Goal: Complete application form: Complete application form

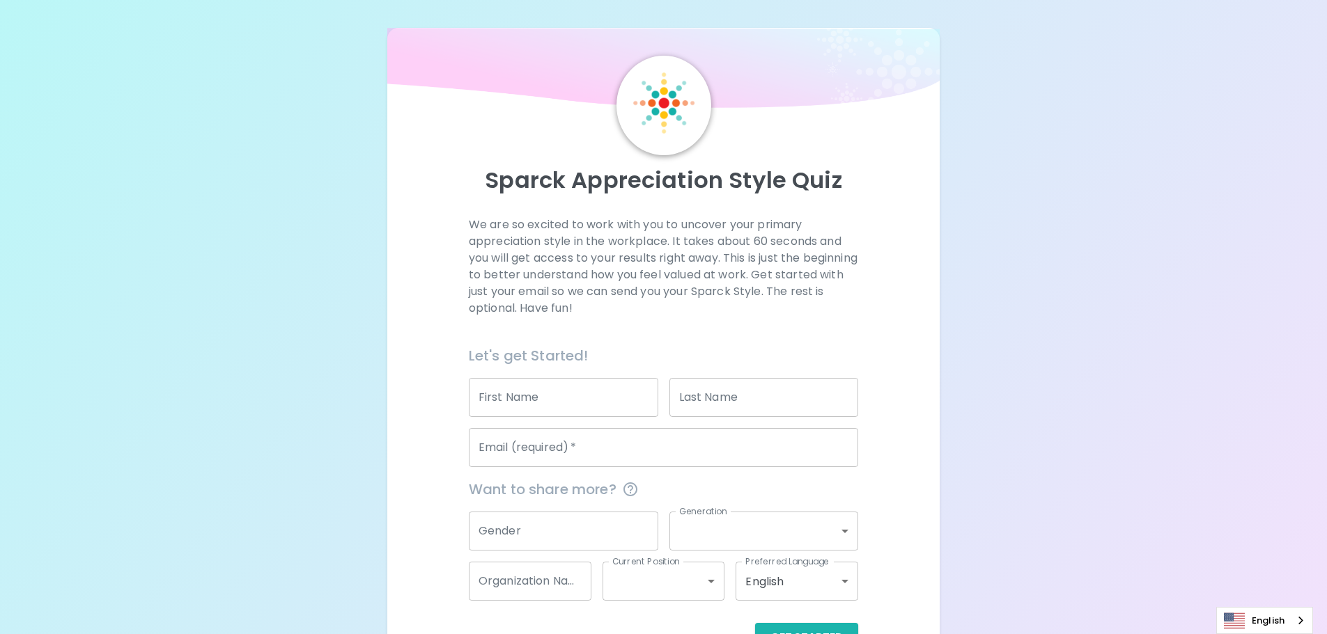
click at [515, 384] on div "First Name First Name" at bounding box center [563, 397] width 189 height 39
type input "[PERSON_NAME]"
type input "Bernetzke"
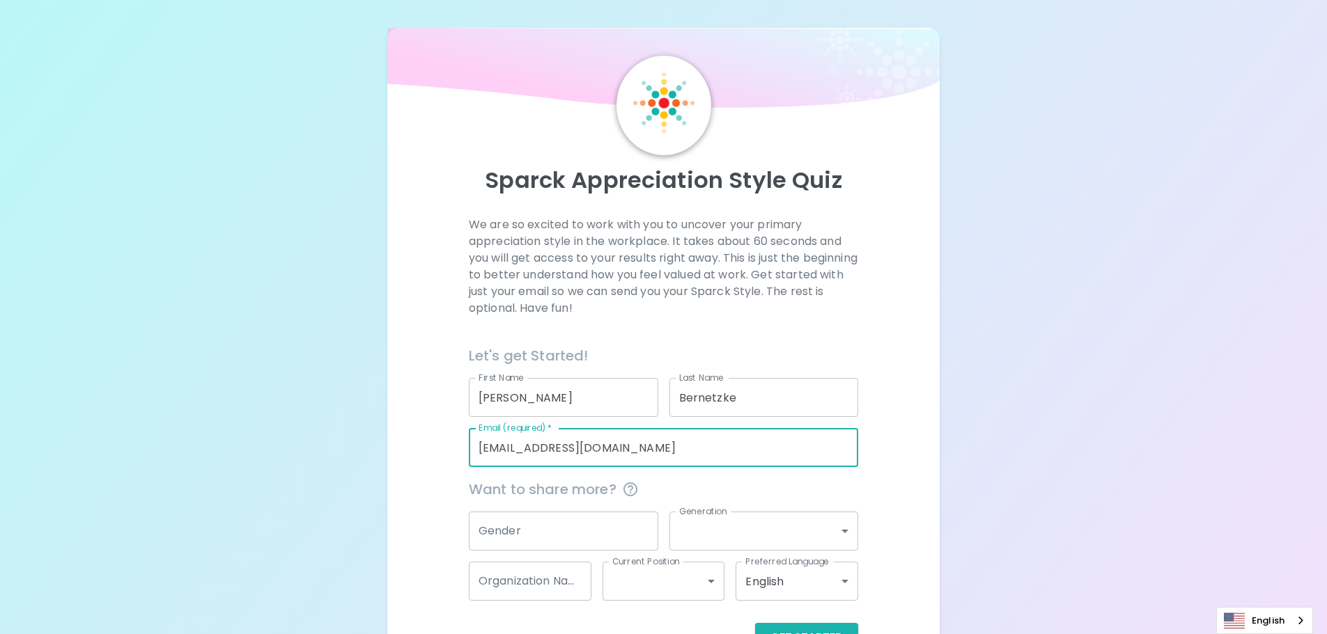
scroll to position [46, 0]
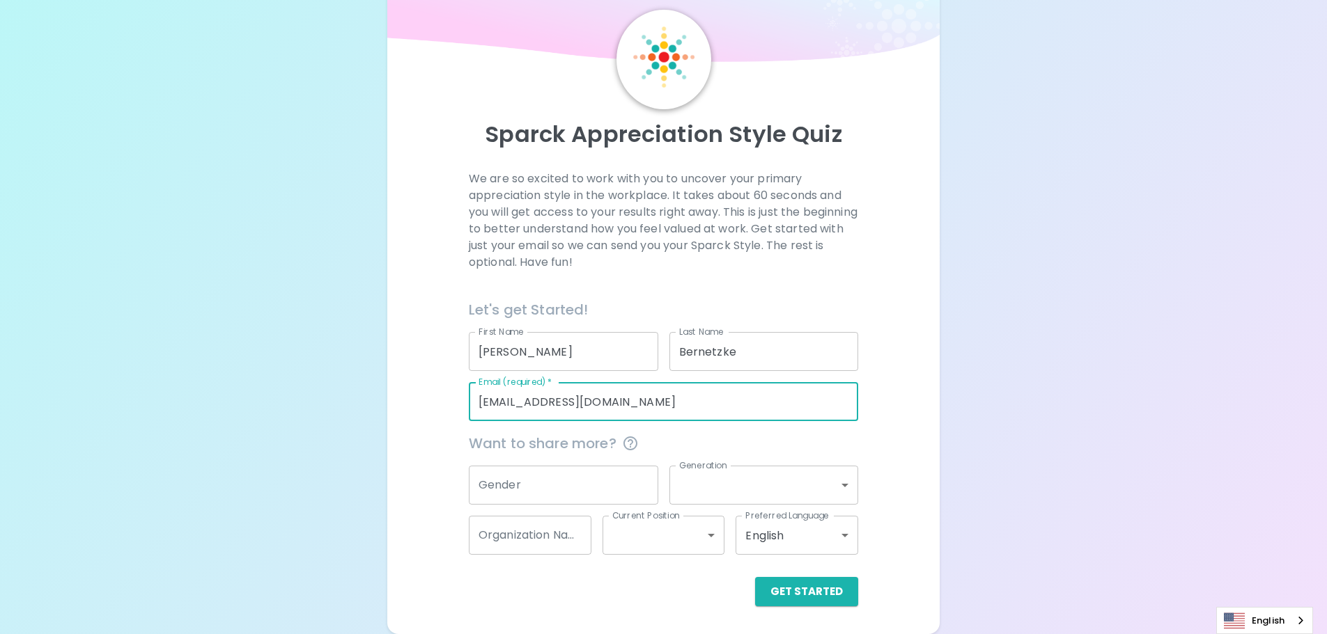
type input "[EMAIL_ADDRESS][DOMAIN_NAME]"
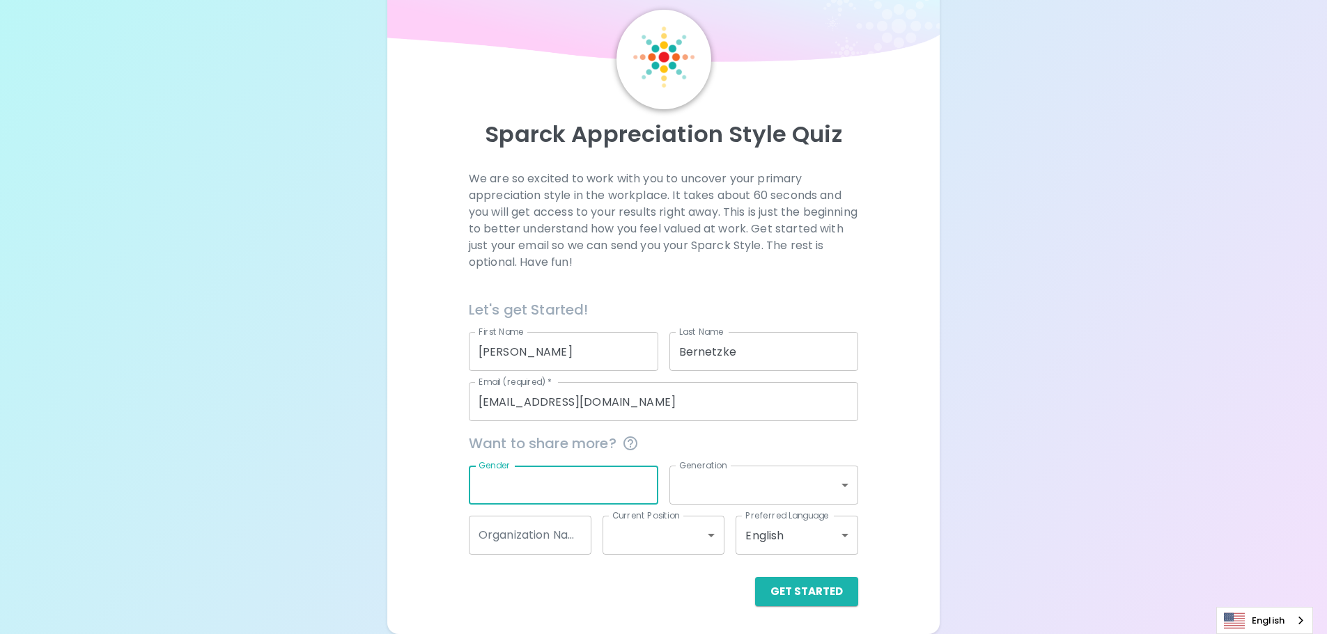
type input "f"
drag, startPoint x: 488, startPoint y: 478, endPoint x: 468, endPoint y: 478, distance: 19.5
click at [469, 478] on input "f" at bounding box center [563, 485] width 189 height 39
type input "[DEMOGRAPHIC_DATA]"
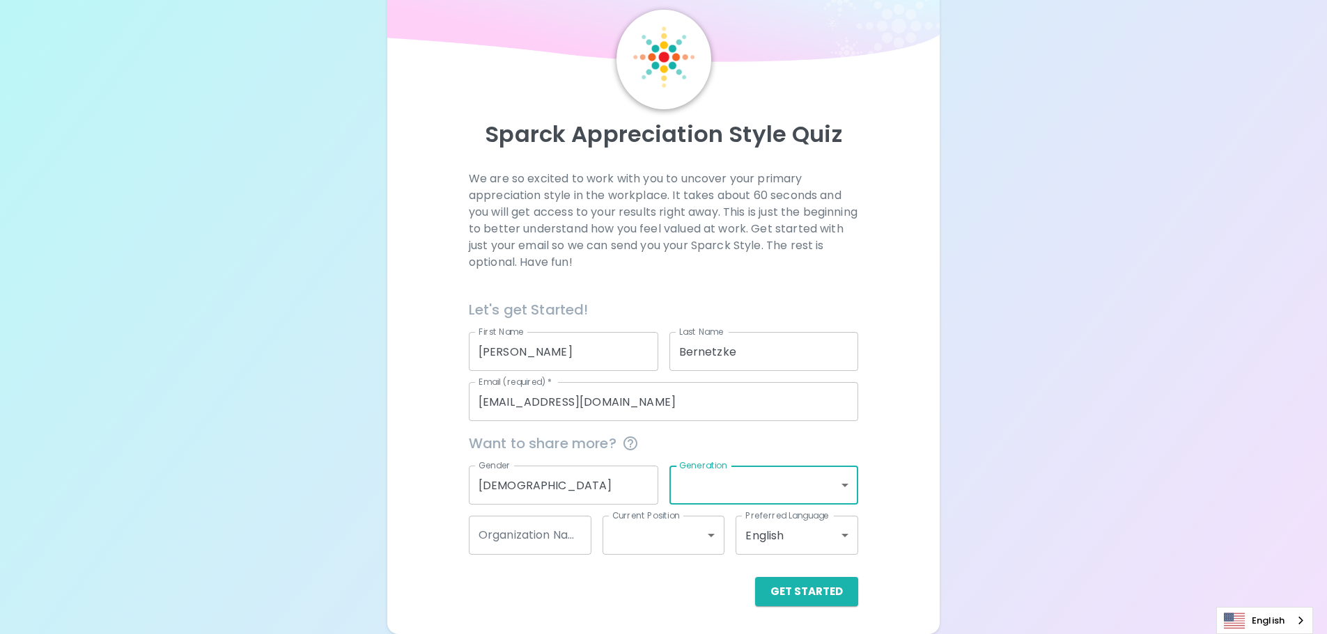
click at [835, 482] on body "Sparck Appreciation Style Quiz We are so excited to work with you to uncover yo…" at bounding box center [663, 294] width 1327 height 680
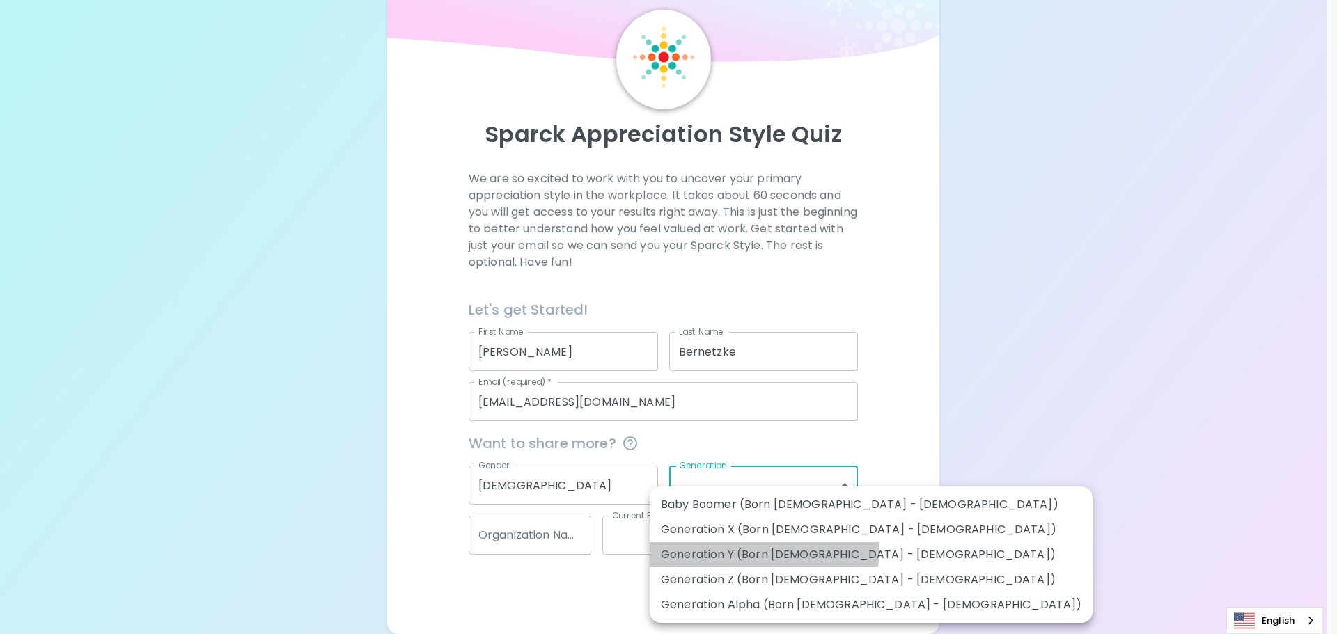
click at [709, 547] on li "Generation Y (Born [DEMOGRAPHIC_DATA] - [DEMOGRAPHIC_DATA])" at bounding box center [871, 555] width 443 height 25
type input "generation_y"
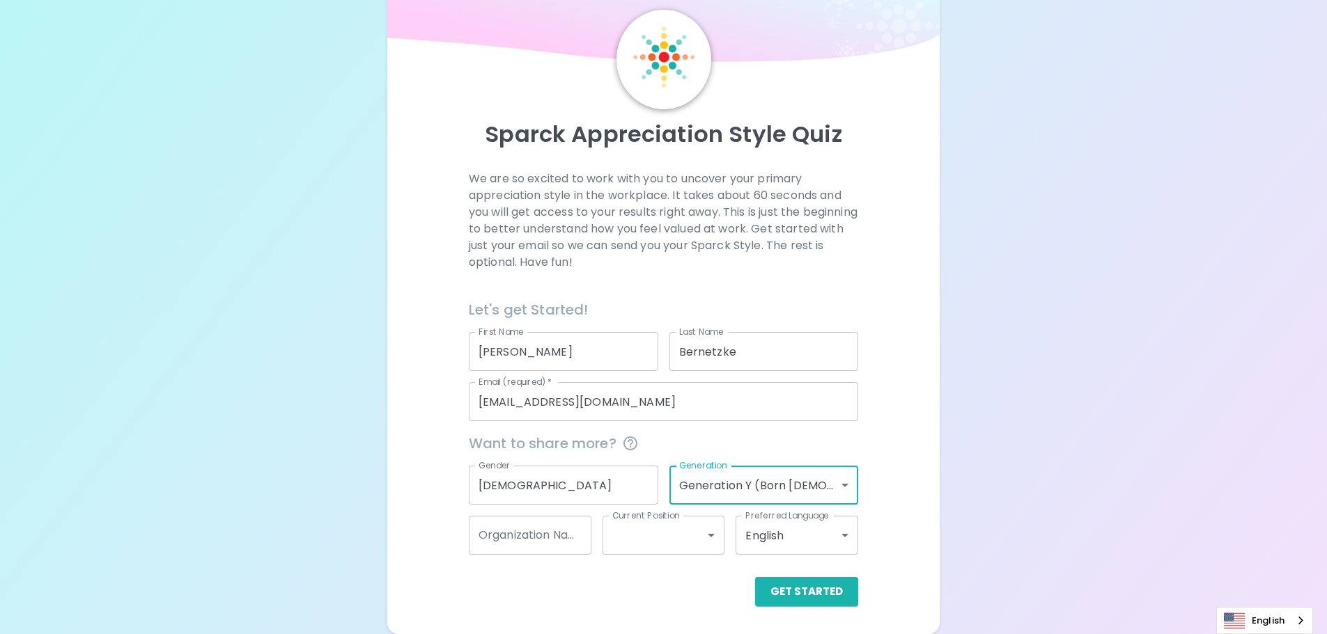
click at [507, 538] on input "Organization Name" at bounding box center [530, 535] width 123 height 39
type input "Family Services of NEW"
click at [703, 538] on body "Sparck Appreciation Style Quiz We are so excited to work with you to uncover yo…" at bounding box center [663, 294] width 1327 height 680
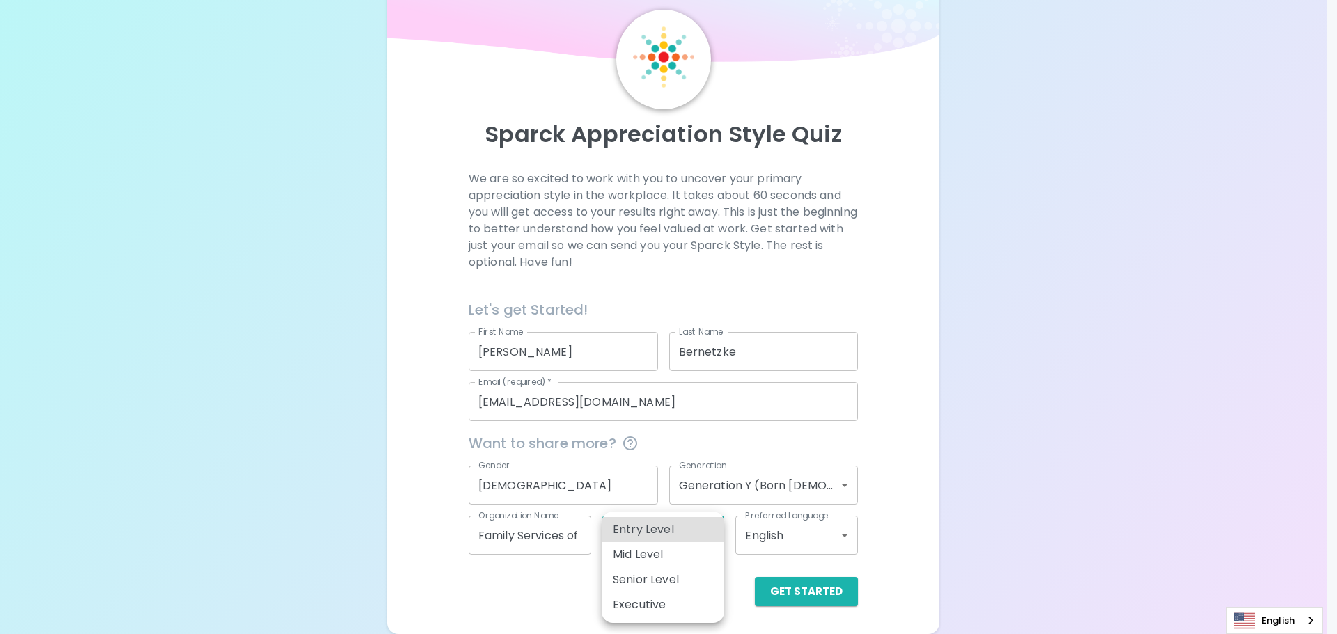
click at [679, 532] on li "Entry Level" at bounding box center [663, 529] width 123 height 25
type input "entry_level"
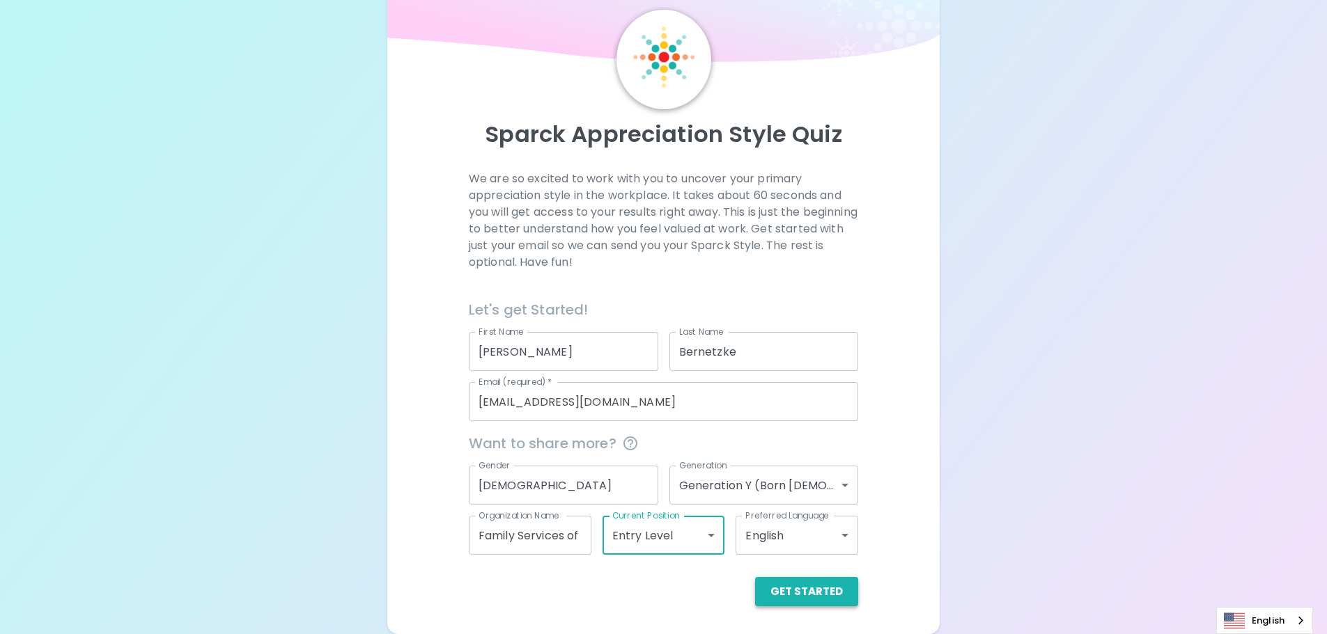
click at [797, 589] on button "Get Started" at bounding box center [806, 591] width 103 height 29
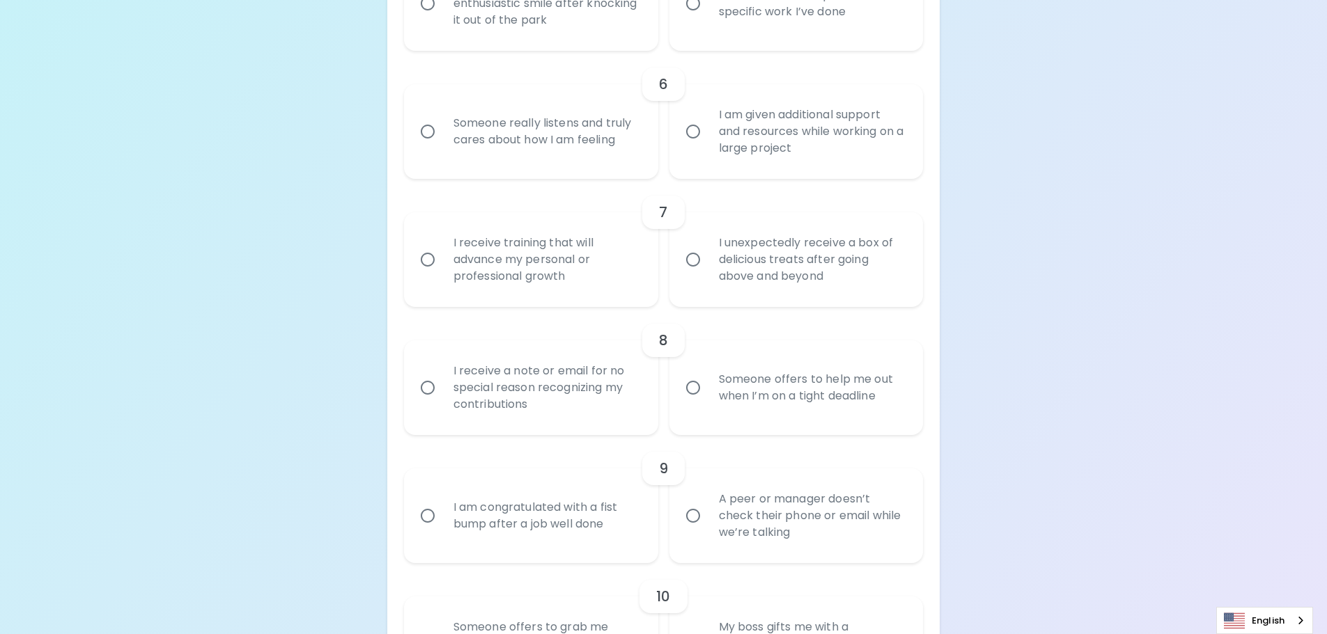
scroll to position [157, 0]
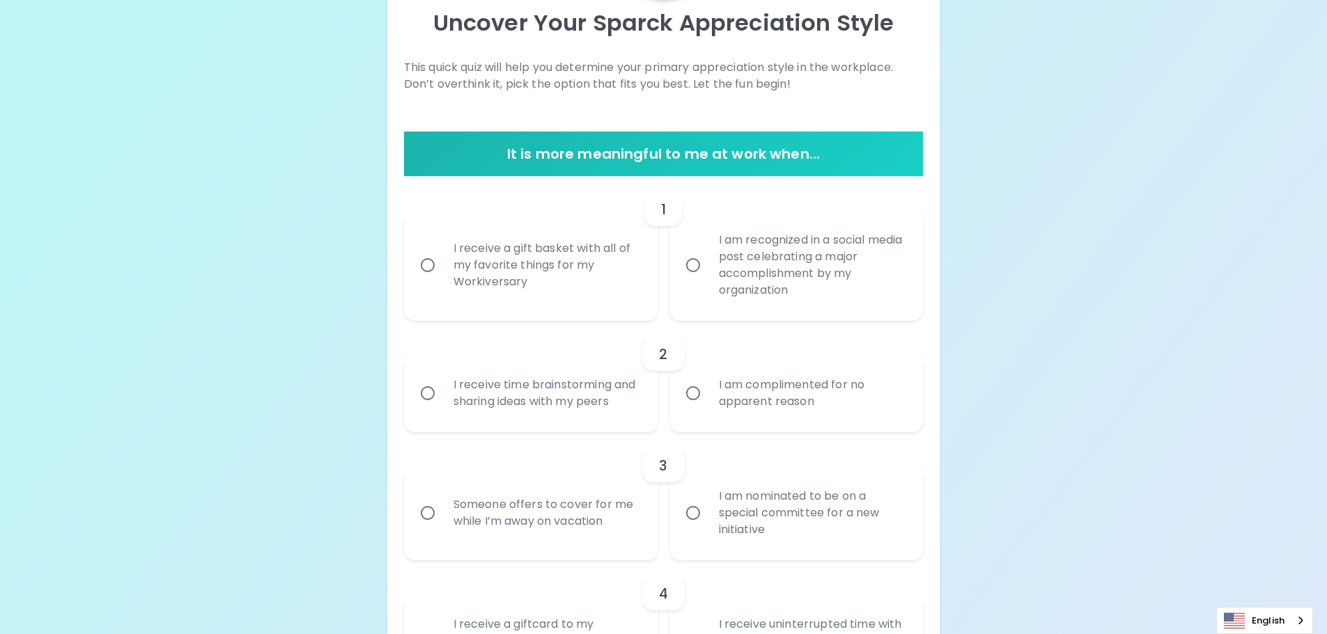
click at [424, 264] on input "I receive a gift basket with all of my favorite things for my Workiversary" at bounding box center [427, 265] width 29 height 29
radio input "true"
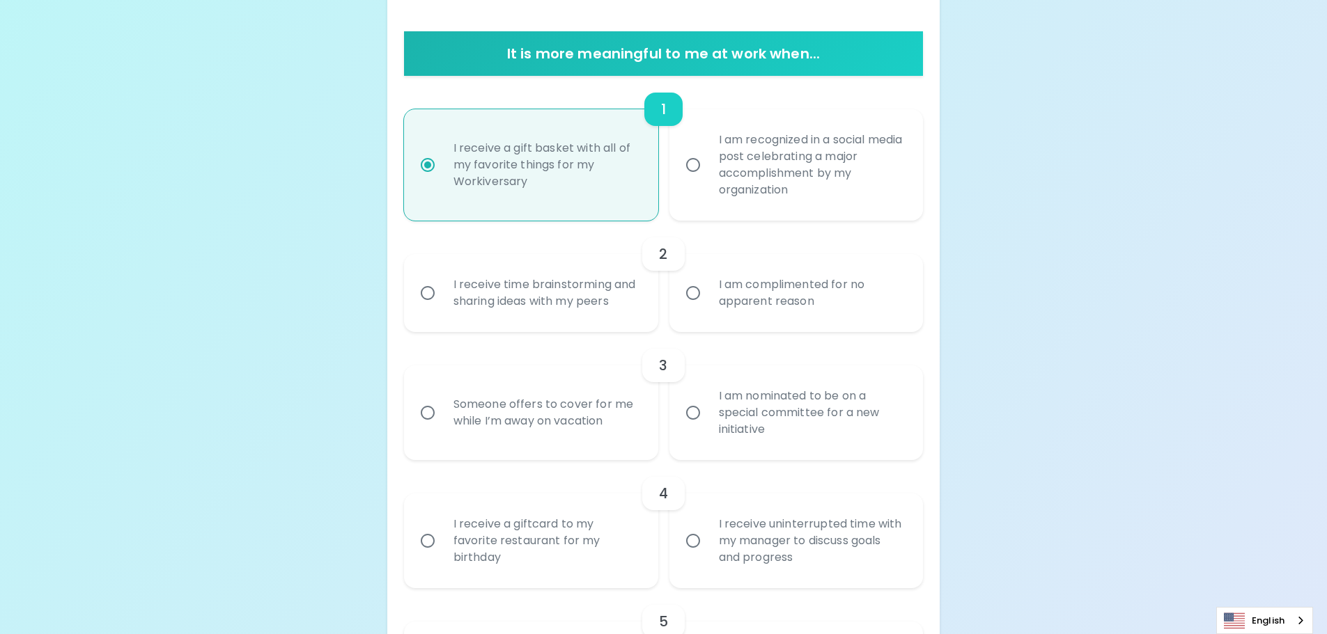
scroll to position [269, 0]
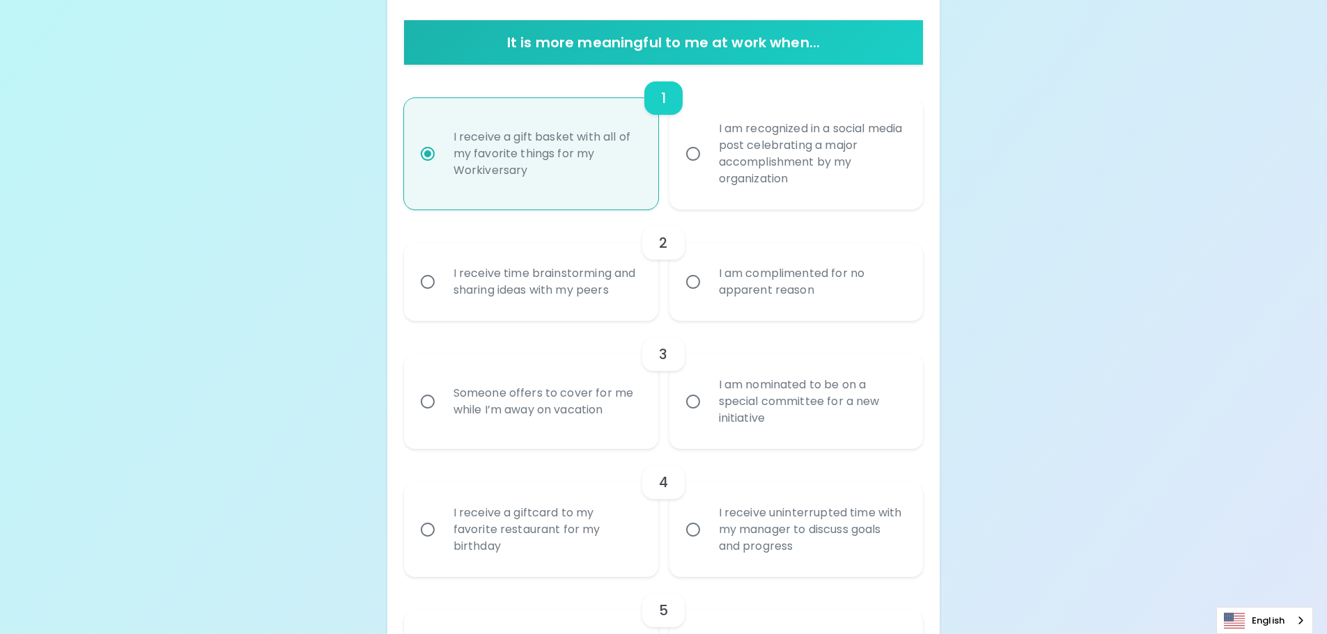
click at [423, 281] on input "I receive time brainstorming and sharing ideas with my peers" at bounding box center [427, 281] width 29 height 29
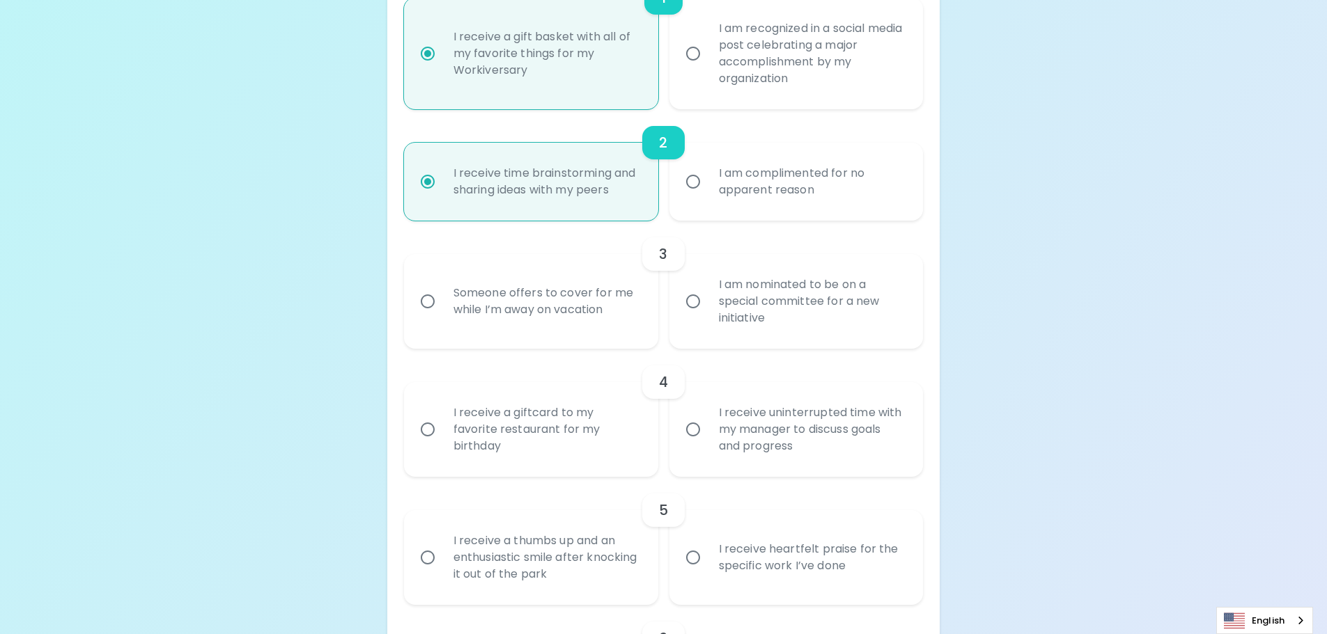
scroll to position [380, 0]
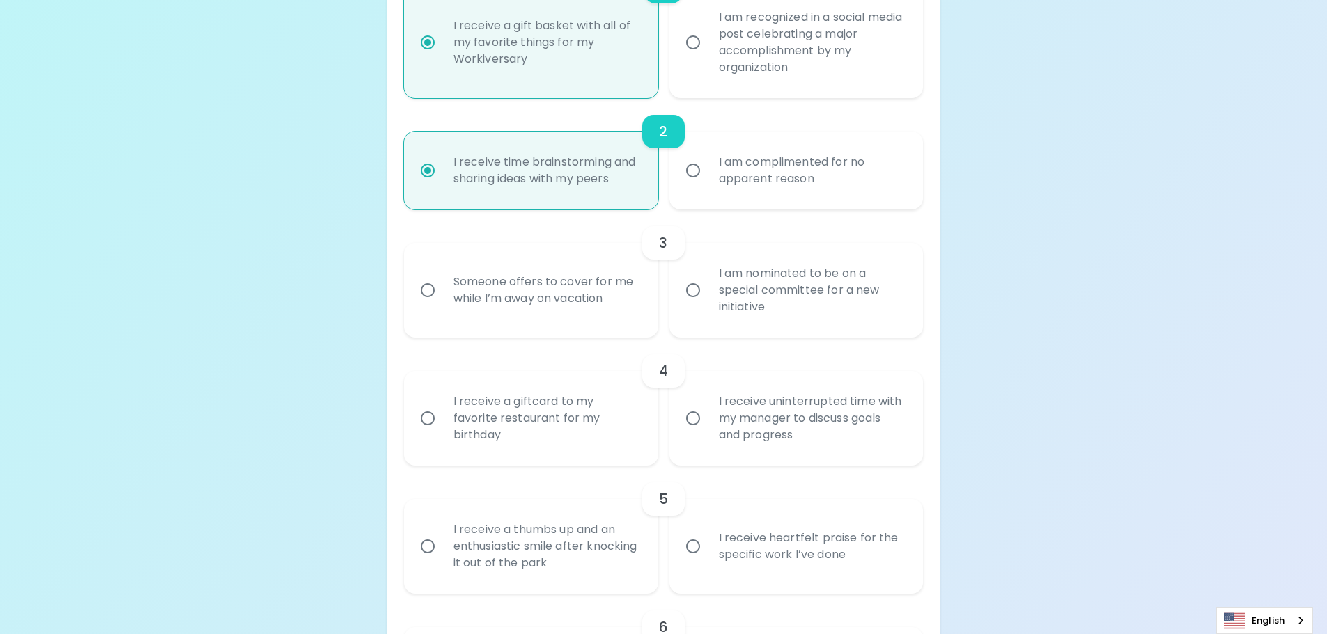
radio input "true"
click at [685, 287] on input "I am nominated to be on a special committee for a new initiative" at bounding box center [692, 290] width 29 height 29
radio input "false"
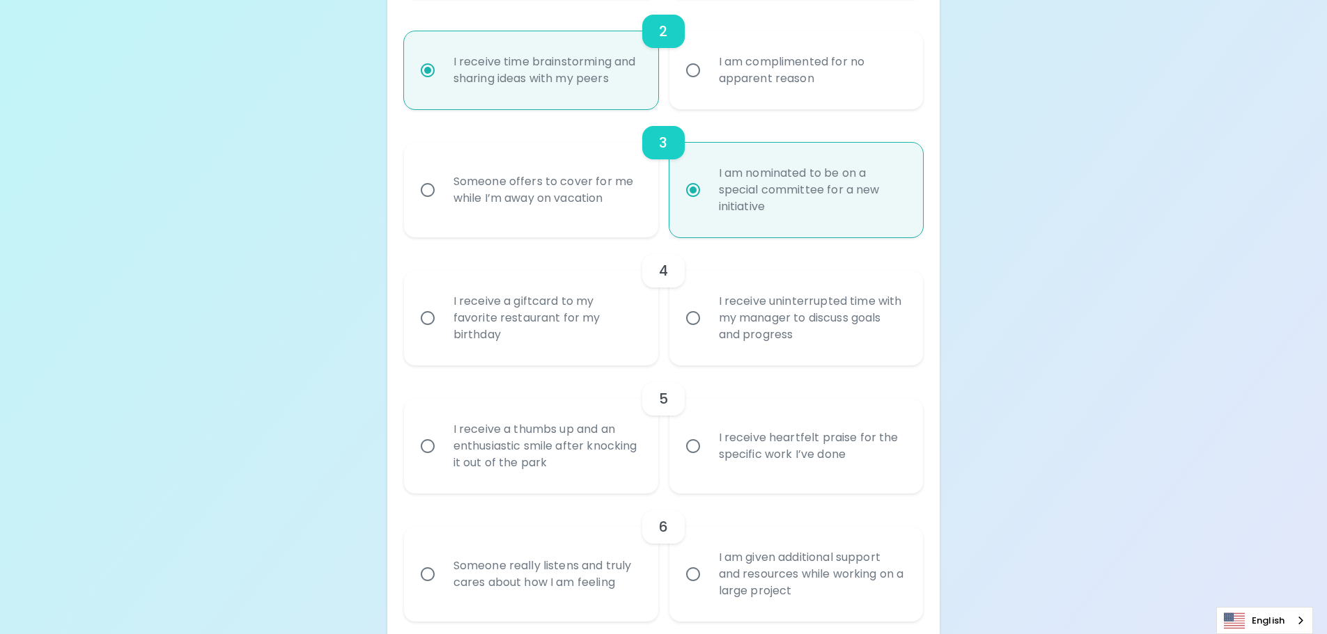
scroll to position [492, 0]
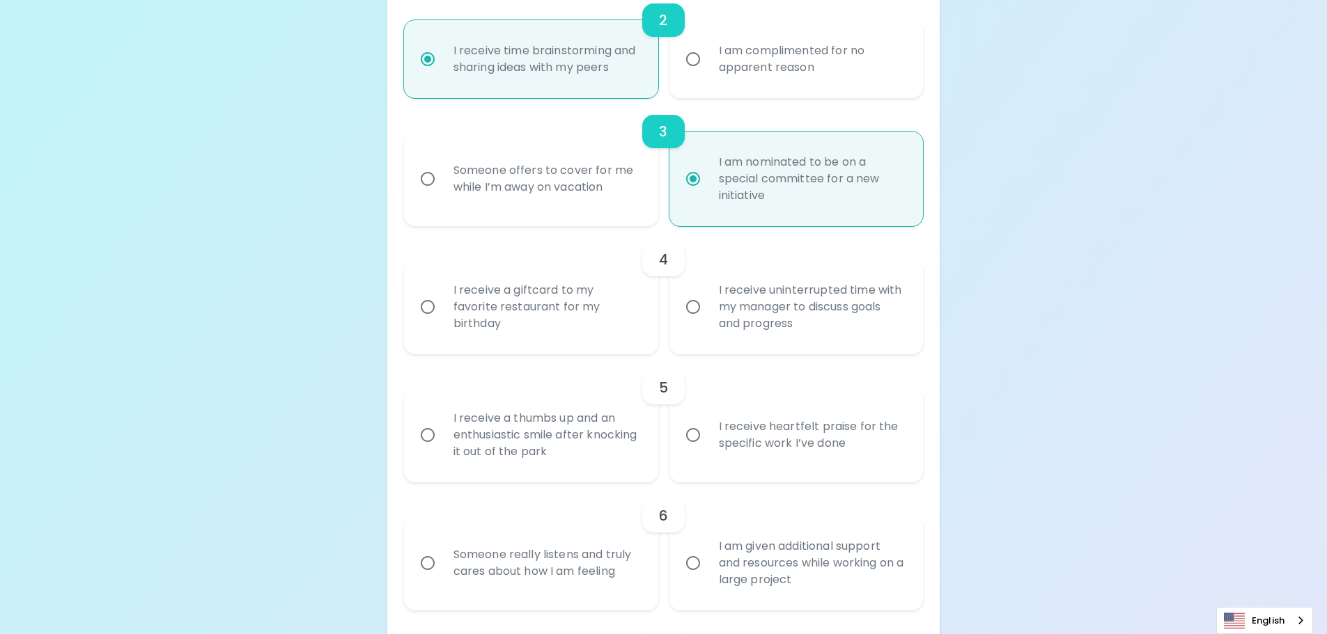
radio input "true"
click at [696, 306] on input "I receive uninterrupted time with my manager to discuss goals and progress" at bounding box center [692, 307] width 29 height 29
radio input "false"
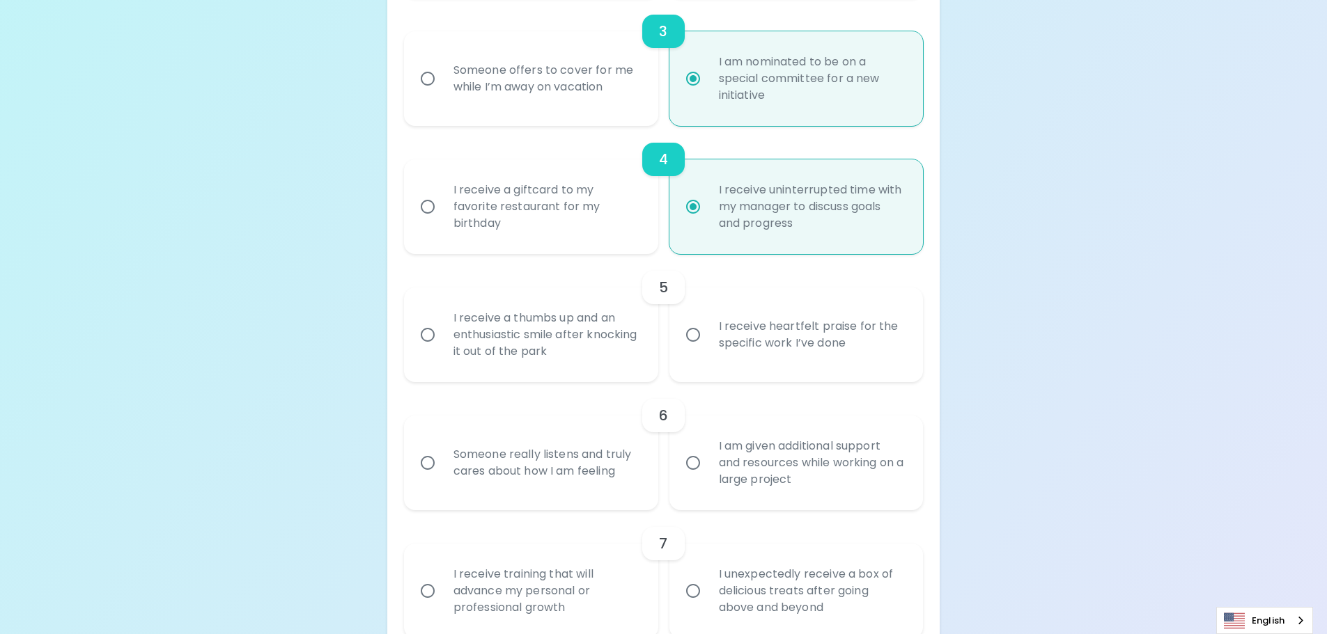
scroll to position [603, 0]
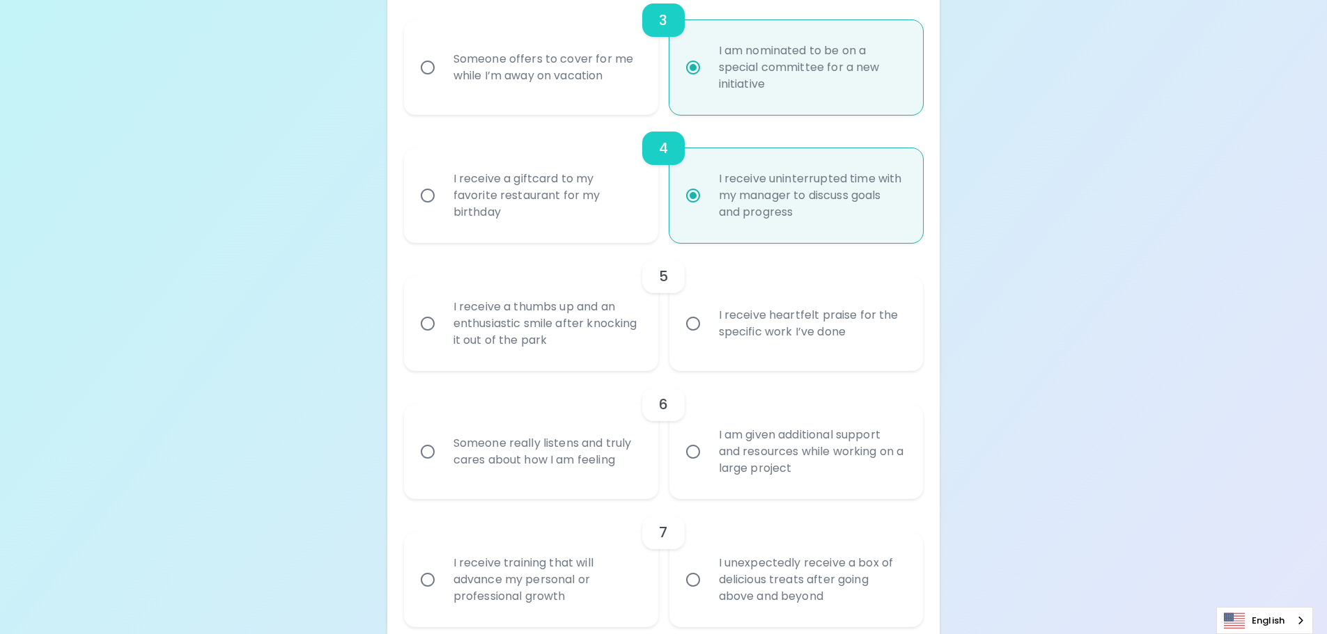
radio input "true"
click at [690, 323] on input "I receive heartfelt praise for the specific work I’ve done" at bounding box center [692, 323] width 29 height 29
radio input "false"
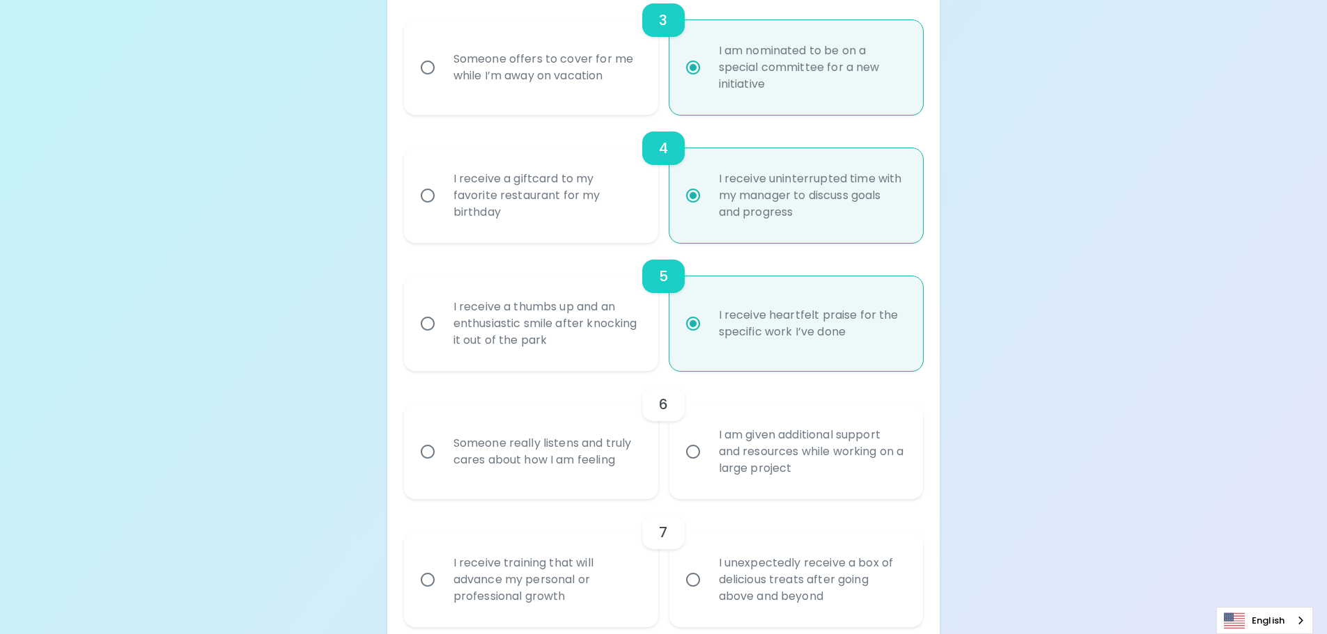
scroll to position [715, 0]
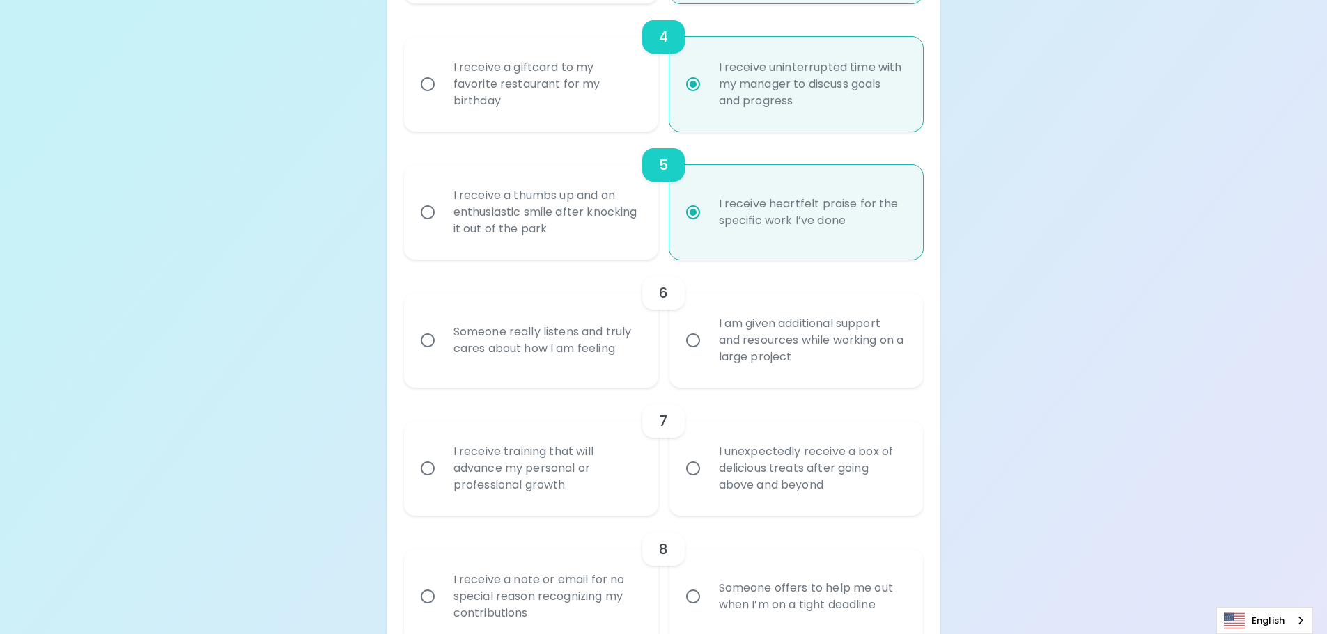
radio input "true"
click at [520, 375] on label "Someone really listens and truly cares about how I am feeling" at bounding box center [523, 340] width 254 height 95
click at [442, 355] on input "Someone really listens and truly cares about how I am feeling" at bounding box center [427, 340] width 29 height 29
radio input "false"
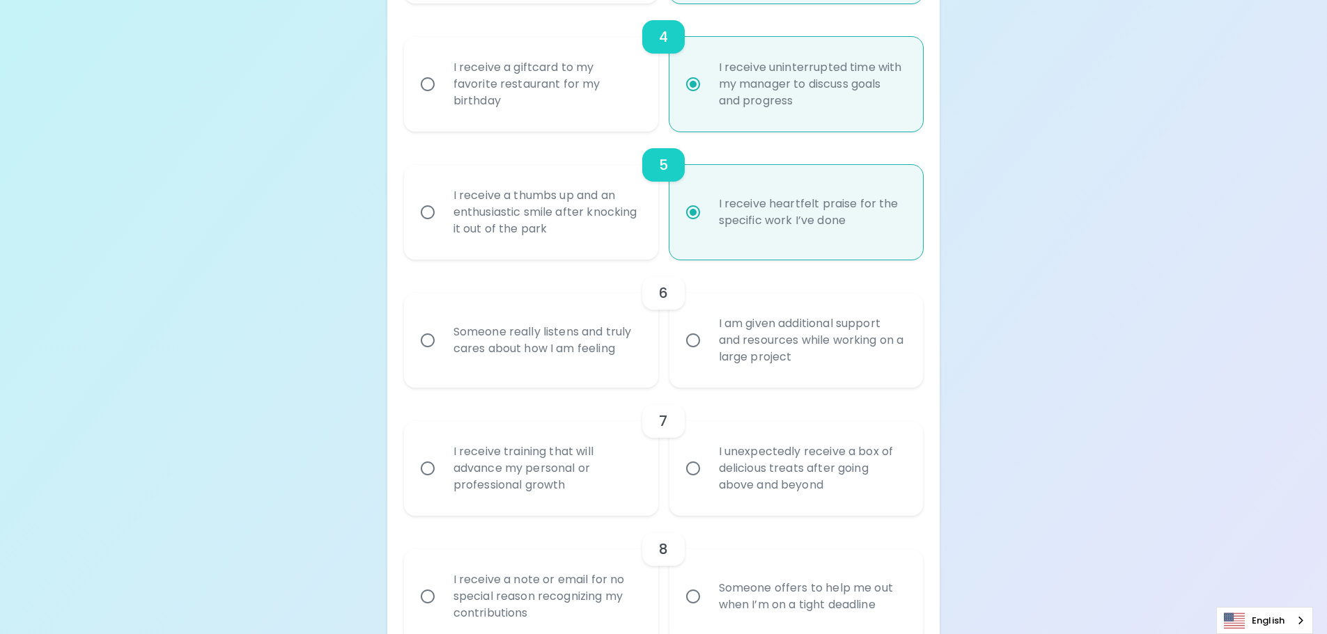
radio input "false"
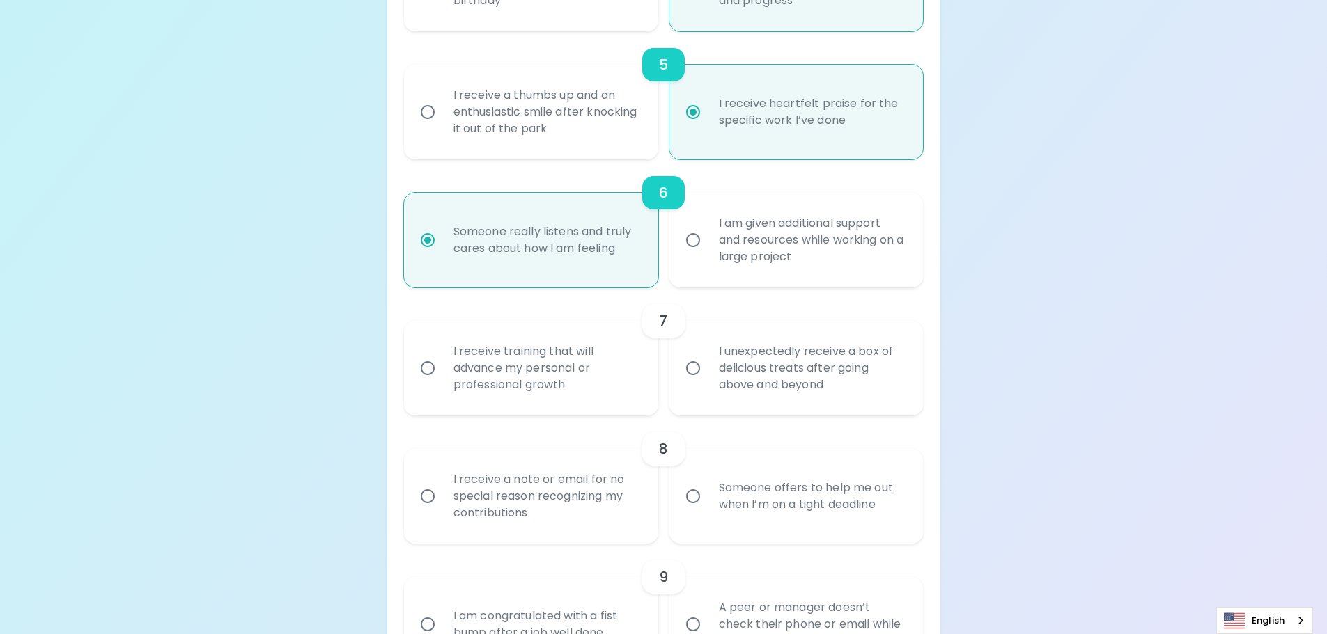
scroll to position [826, 0]
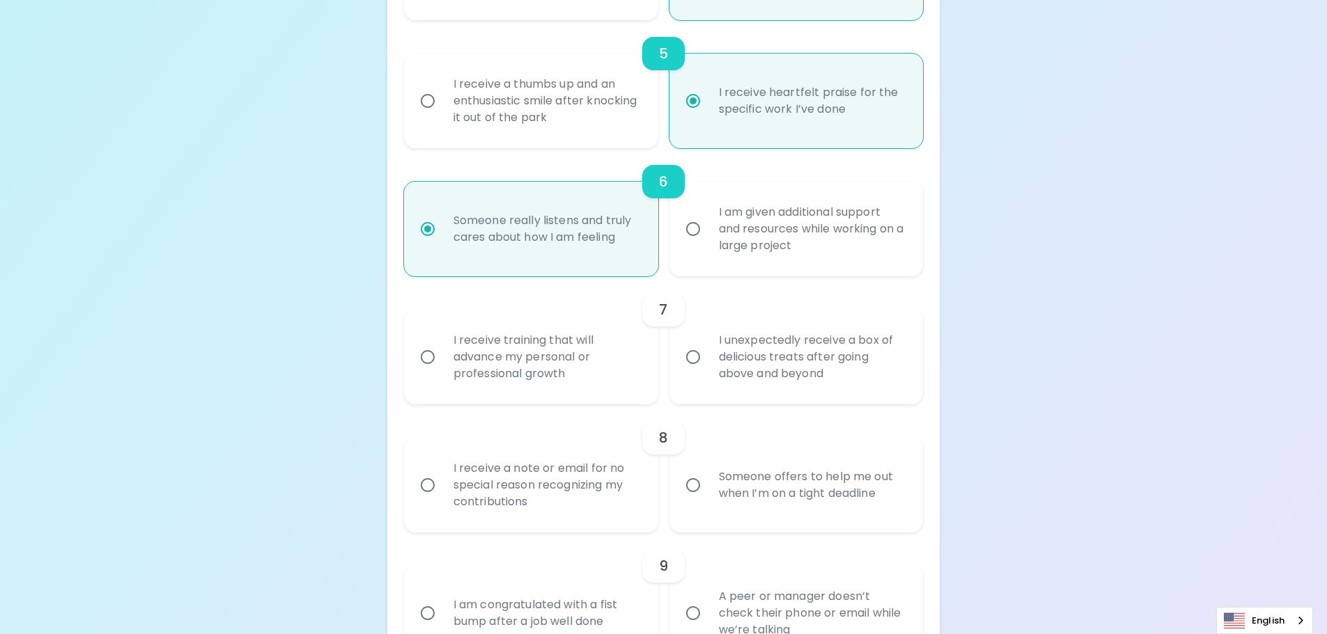
radio input "true"
click at [472, 377] on div "I receive training that will advance my personal or professional growth" at bounding box center [546, 358] width 208 height 84
click at [442, 372] on input "I receive training that will advance my personal or professional growth" at bounding box center [427, 357] width 29 height 29
radio input "false"
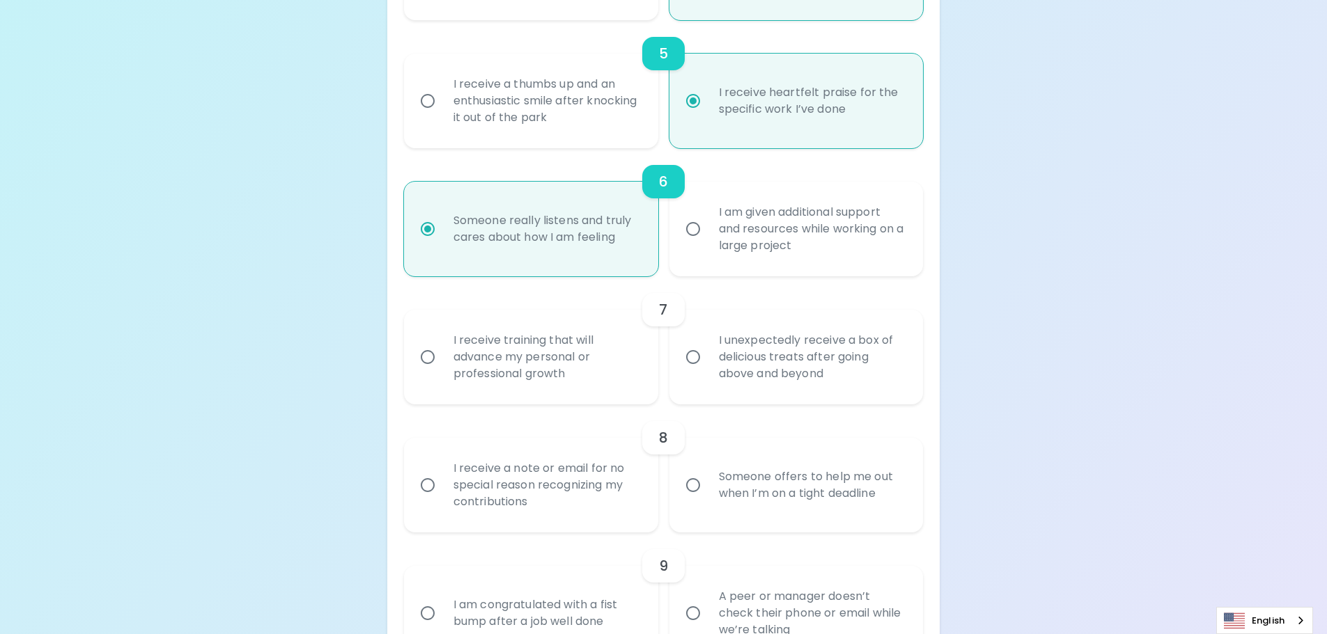
radio input "false"
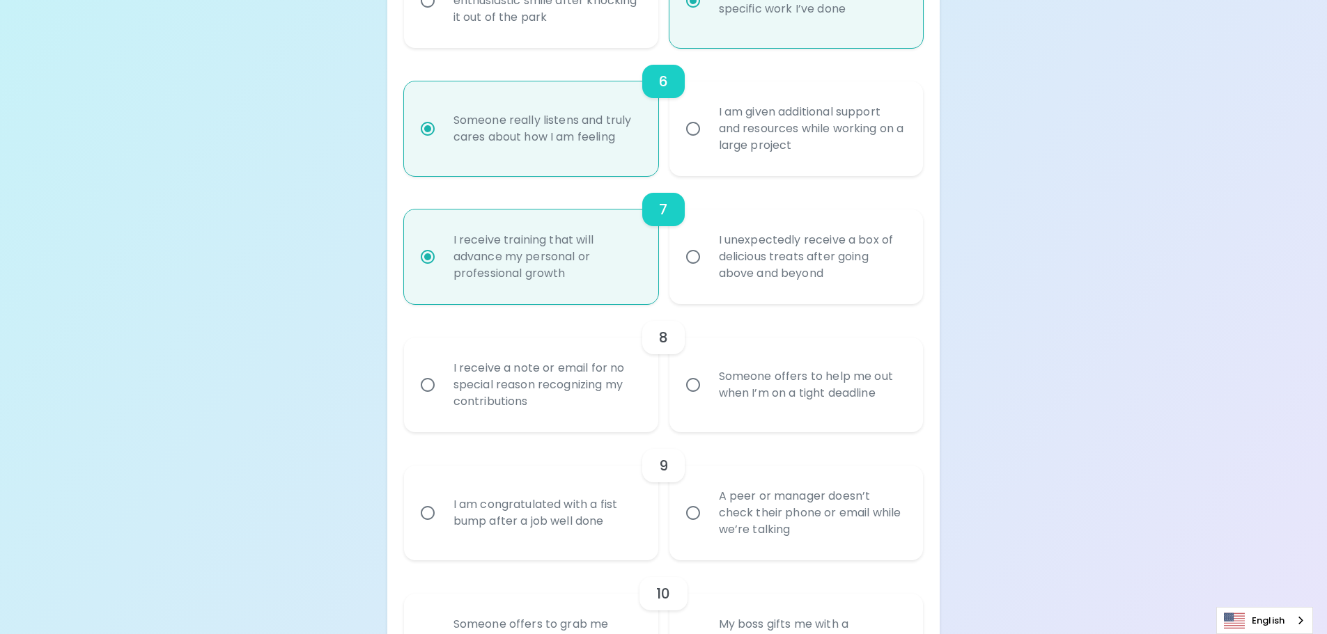
scroll to position [937, 0]
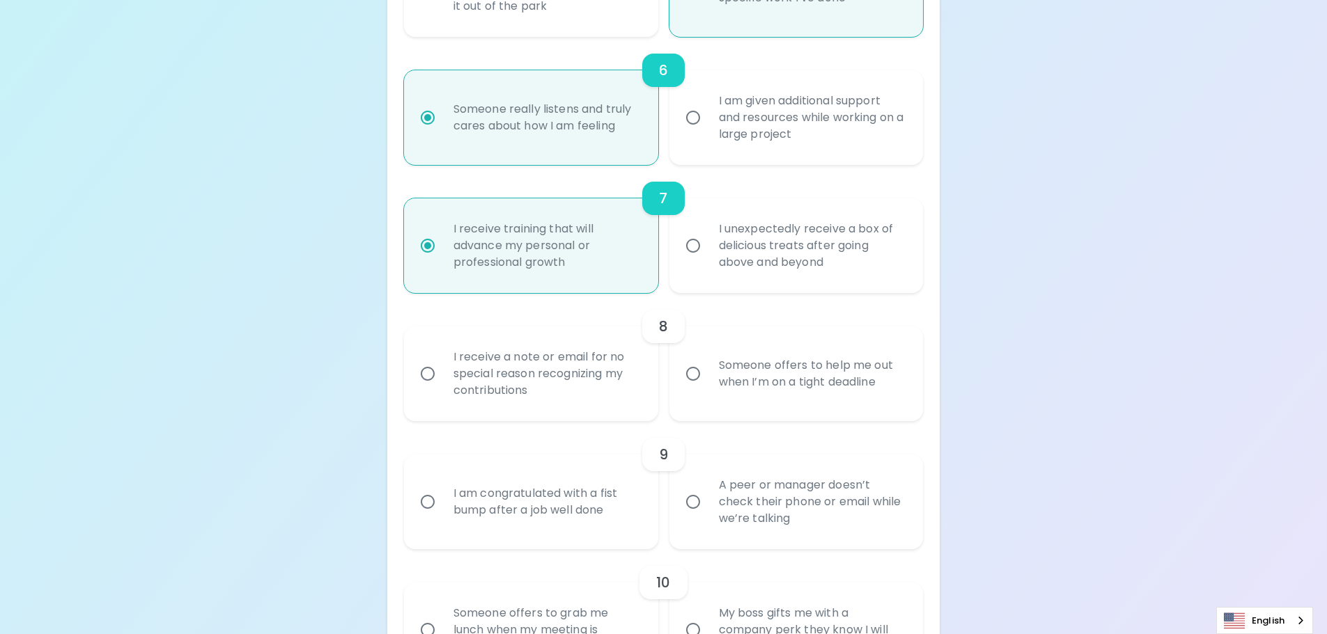
radio input "true"
click at [739, 392] on div "Someone offers to help me out when I’m on a tight deadline" at bounding box center [812, 374] width 208 height 67
click at [708, 389] on input "Someone offers to help me out when I’m on a tight deadline" at bounding box center [692, 373] width 29 height 29
radio input "false"
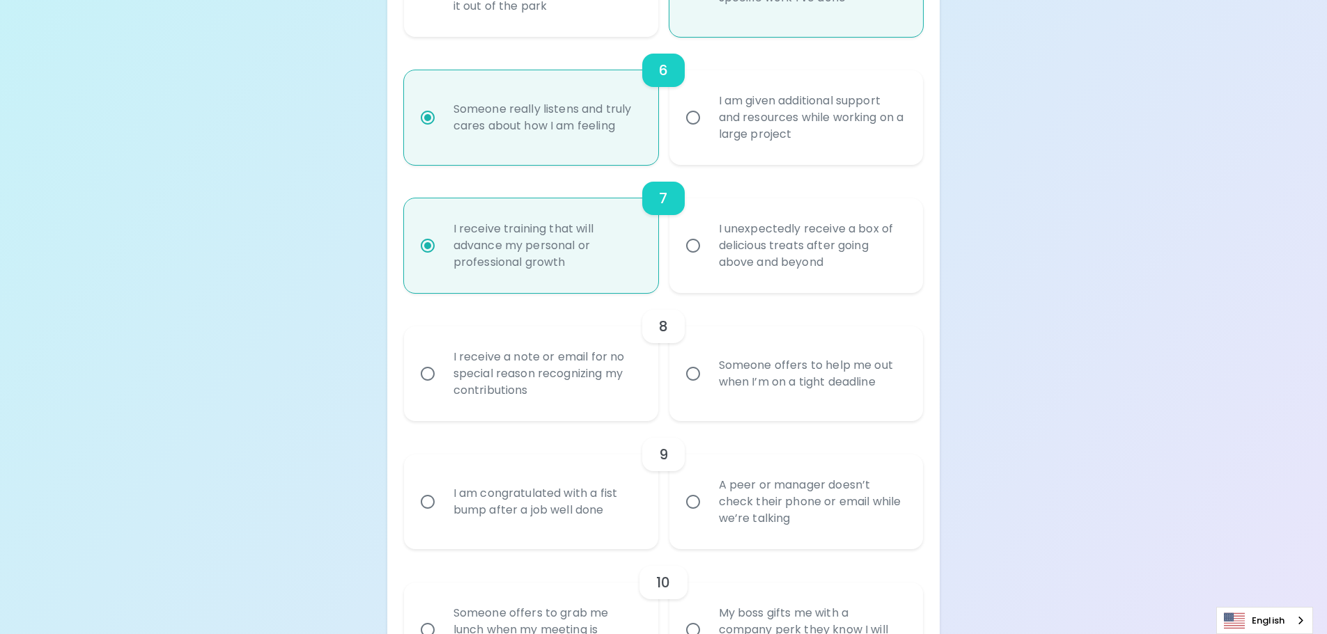
radio input "false"
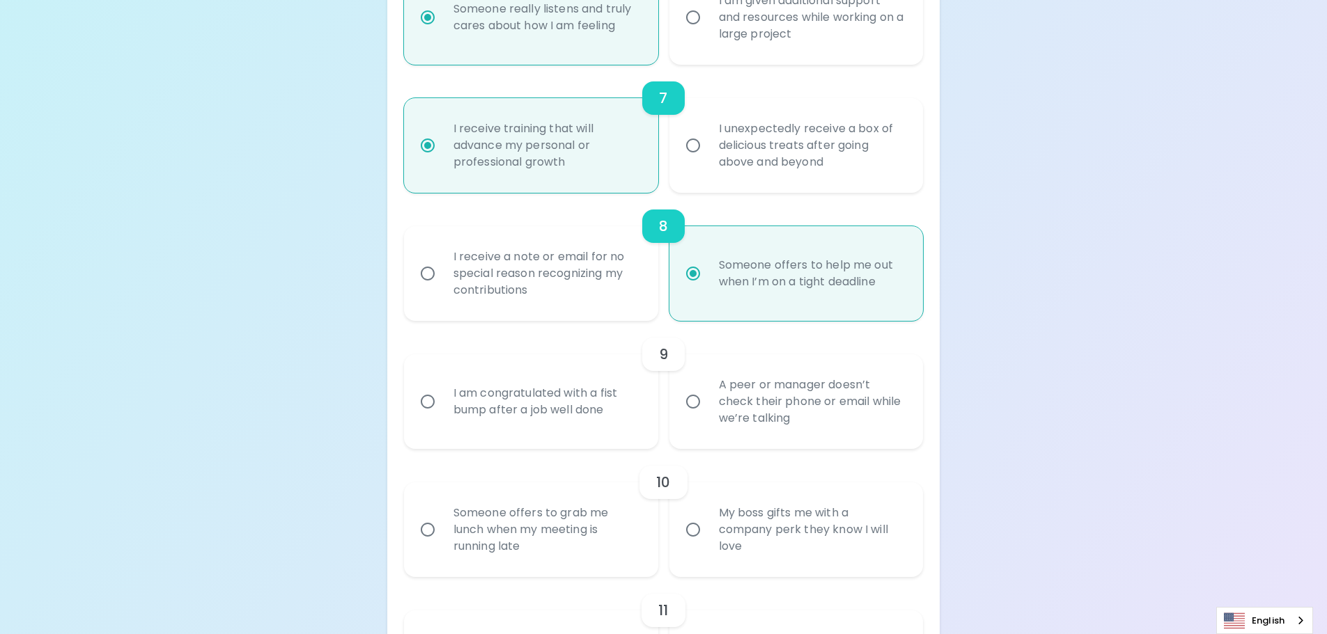
scroll to position [1049, 0]
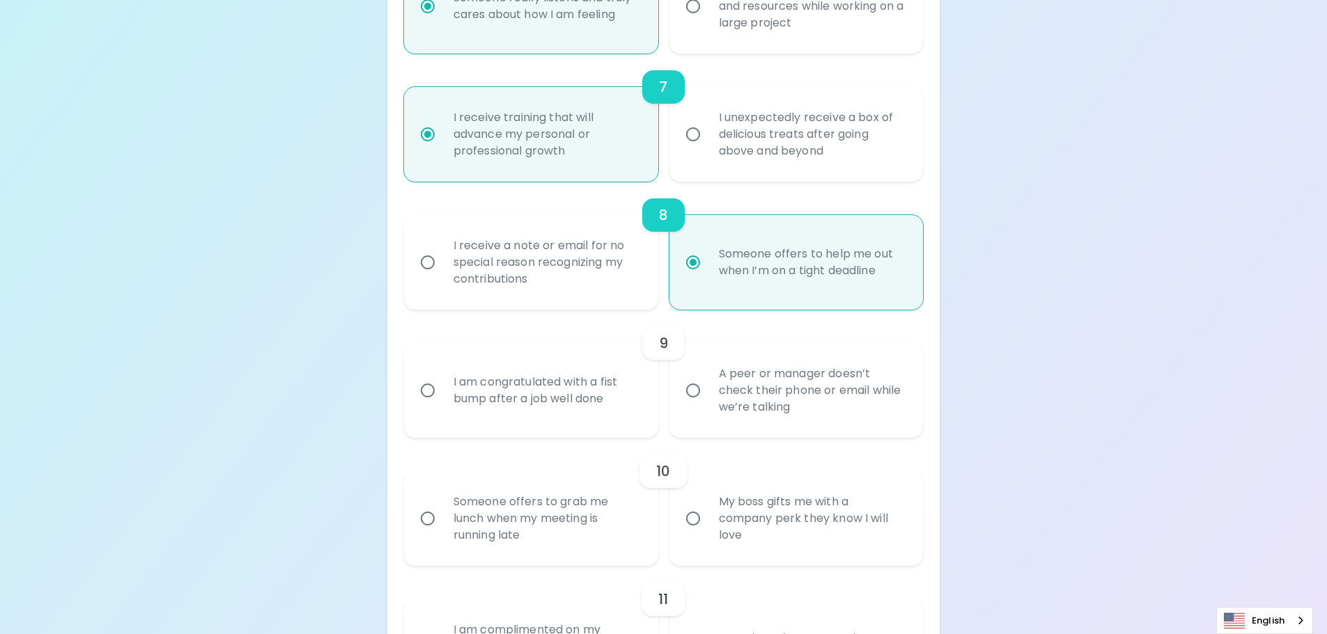
radio input "true"
click at [795, 419] on div "A peer or manager doesn’t check their phone or email while we’re talking" at bounding box center [812, 391] width 208 height 84
click at [708, 405] on input "A peer or manager doesn’t check their phone or email while we’re talking" at bounding box center [692, 390] width 29 height 29
radio input "false"
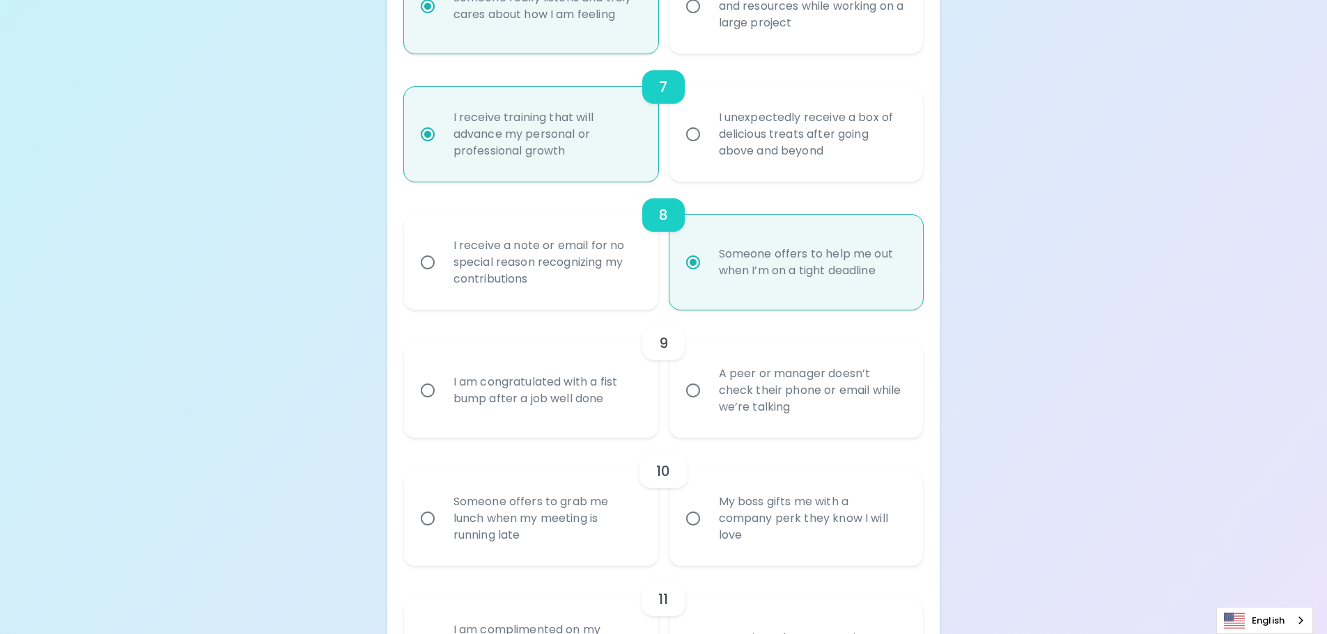
radio input "false"
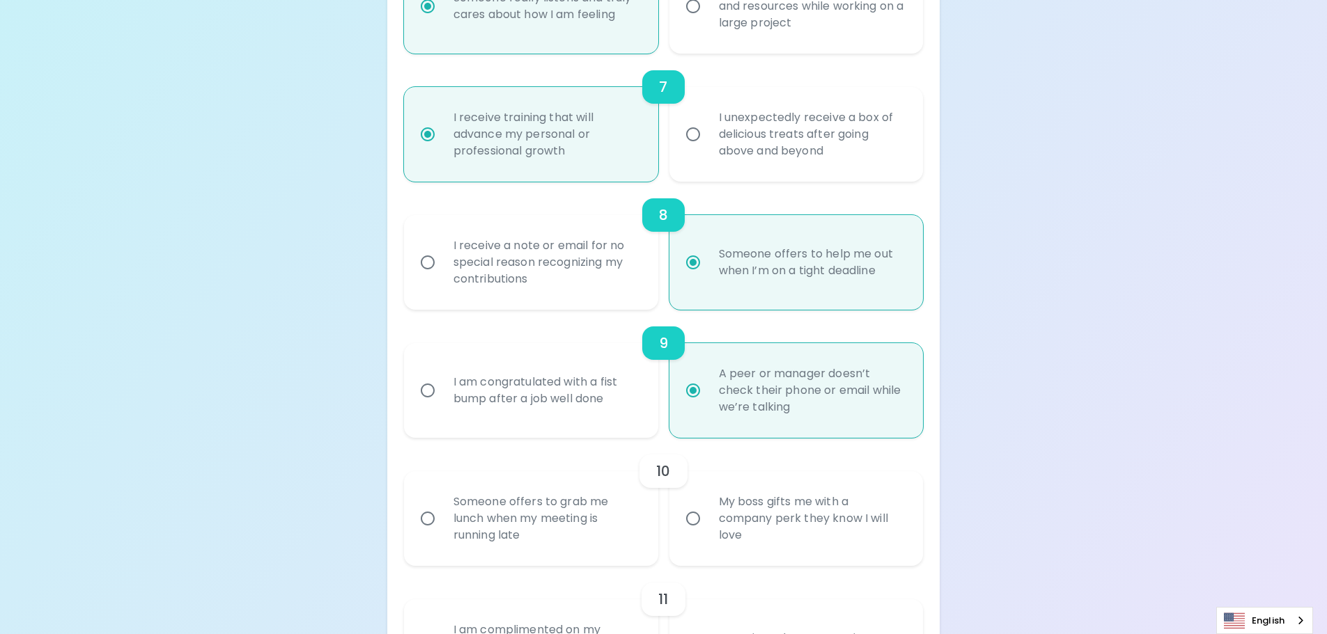
scroll to position [1160, 0]
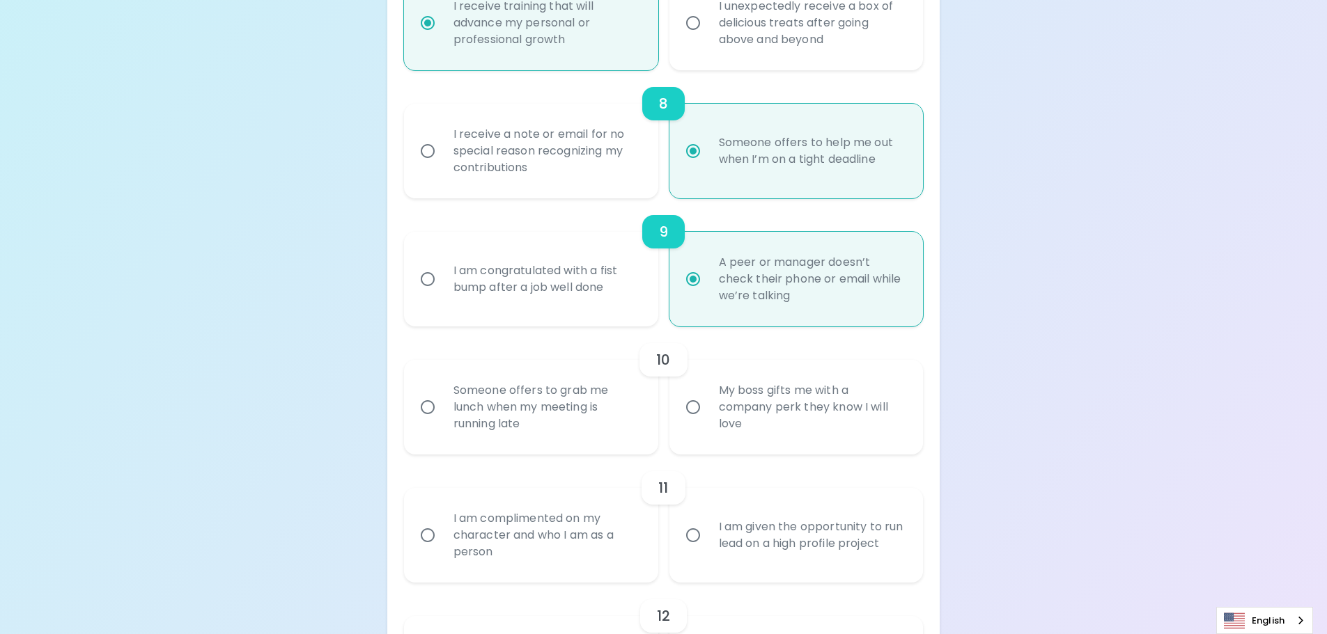
radio input "true"
click at [531, 423] on div "Someone offers to grab me lunch when my meeting is running late" at bounding box center [546, 408] width 208 height 84
click at [442, 422] on input "Someone offers to grab me lunch when my meeting is running late" at bounding box center [427, 407] width 29 height 29
radio input "false"
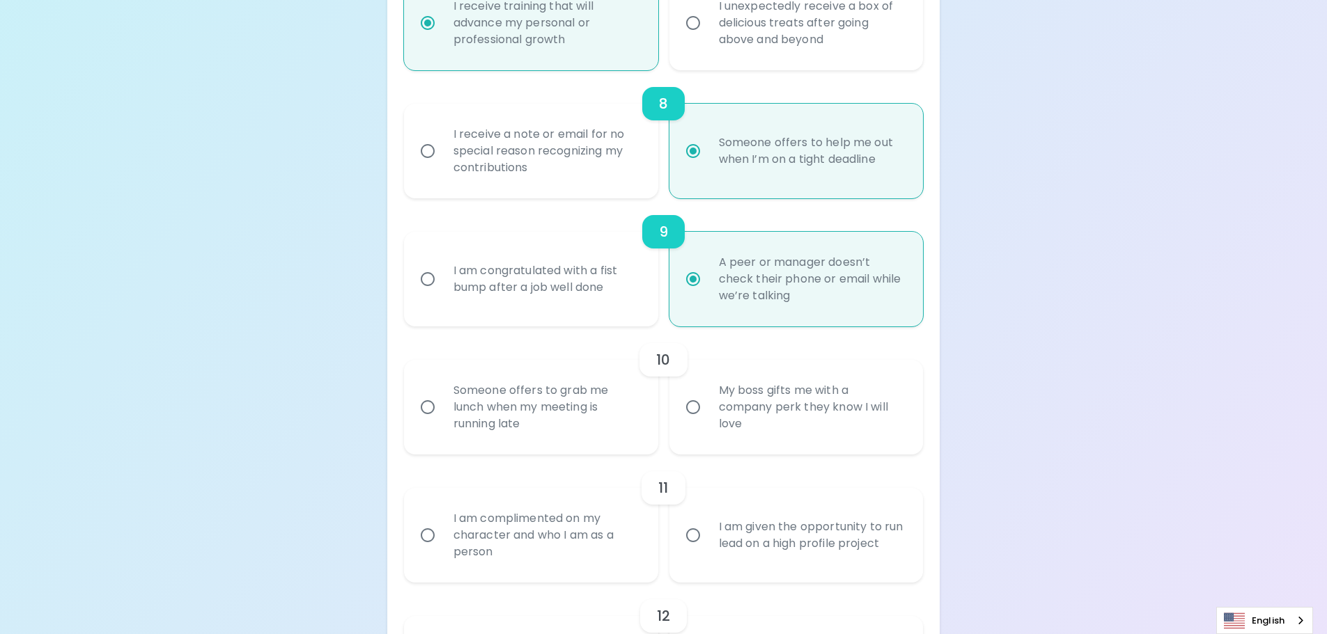
radio input "false"
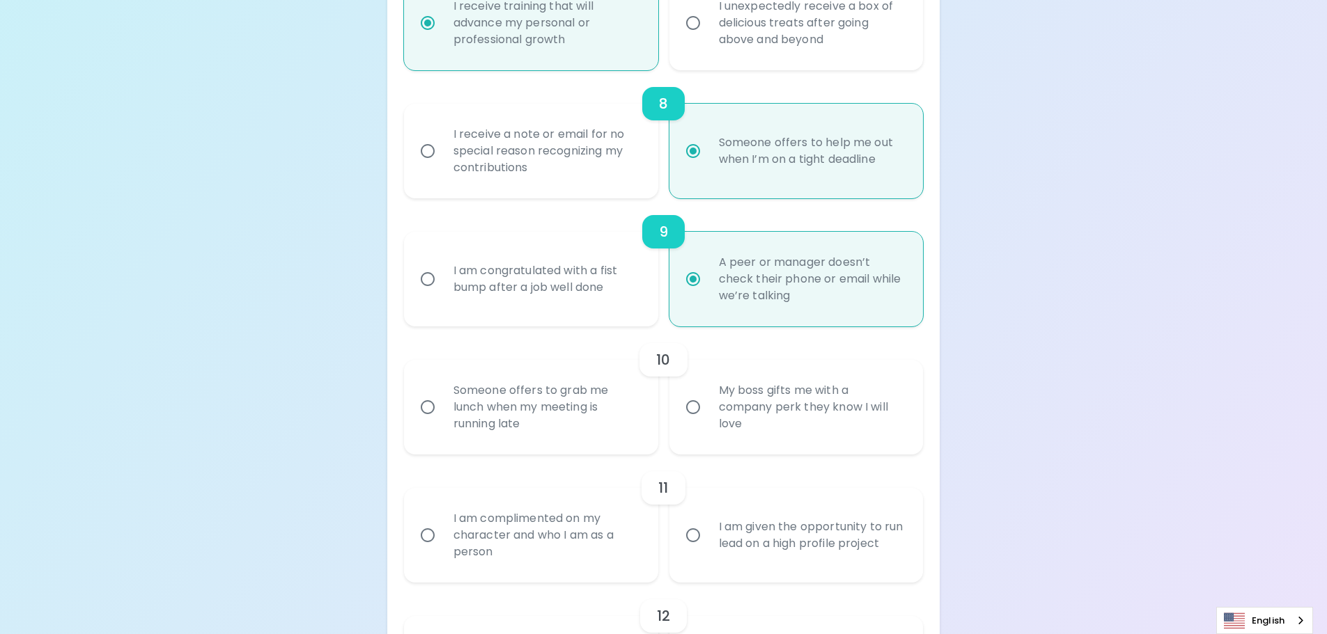
radio input "false"
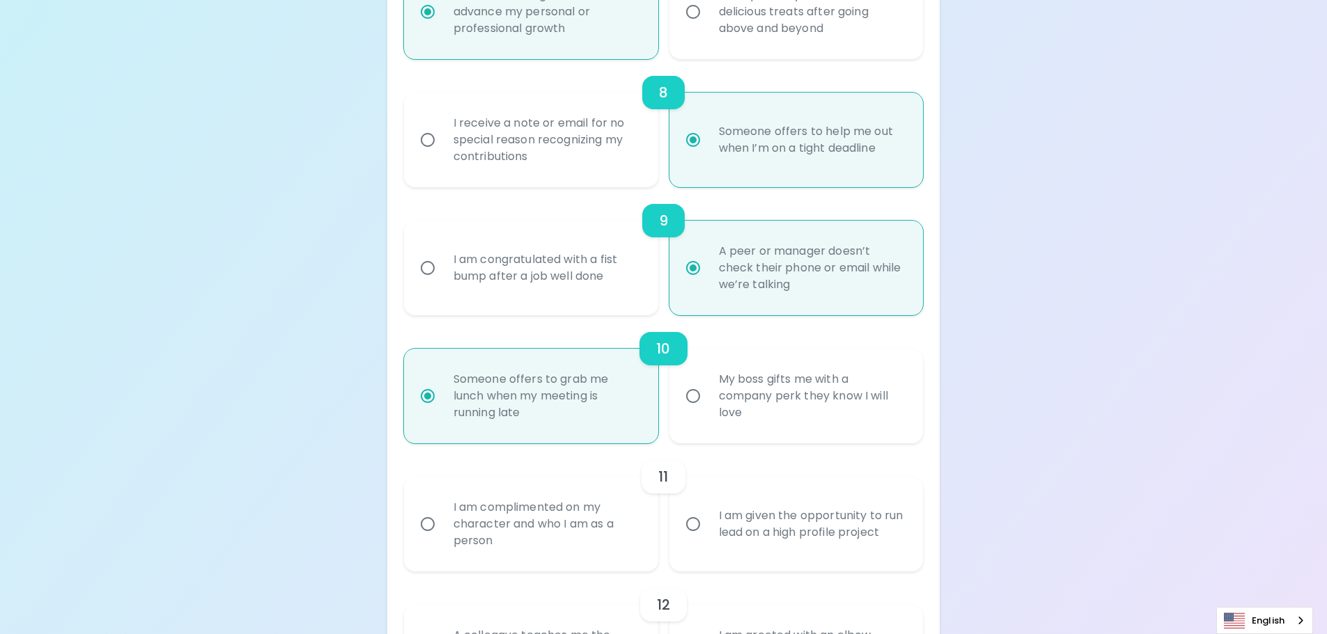
scroll to position [1272, 0]
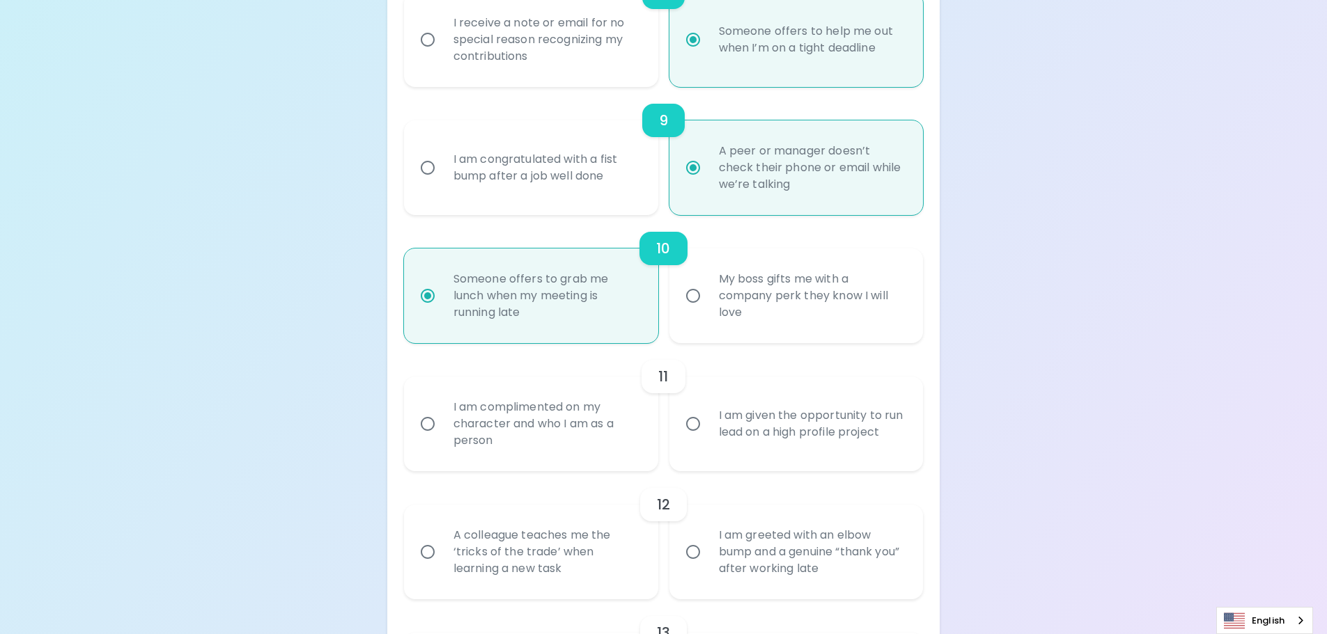
radio input "true"
click at [533, 440] on div "I am complimented on my character and who I am as a person" at bounding box center [546, 424] width 208 height 84
click at [442, 439] on input "I am complimented on my character and who I am as a person" at bounding box center [427, 424] width 29 height 29
radio input "false"
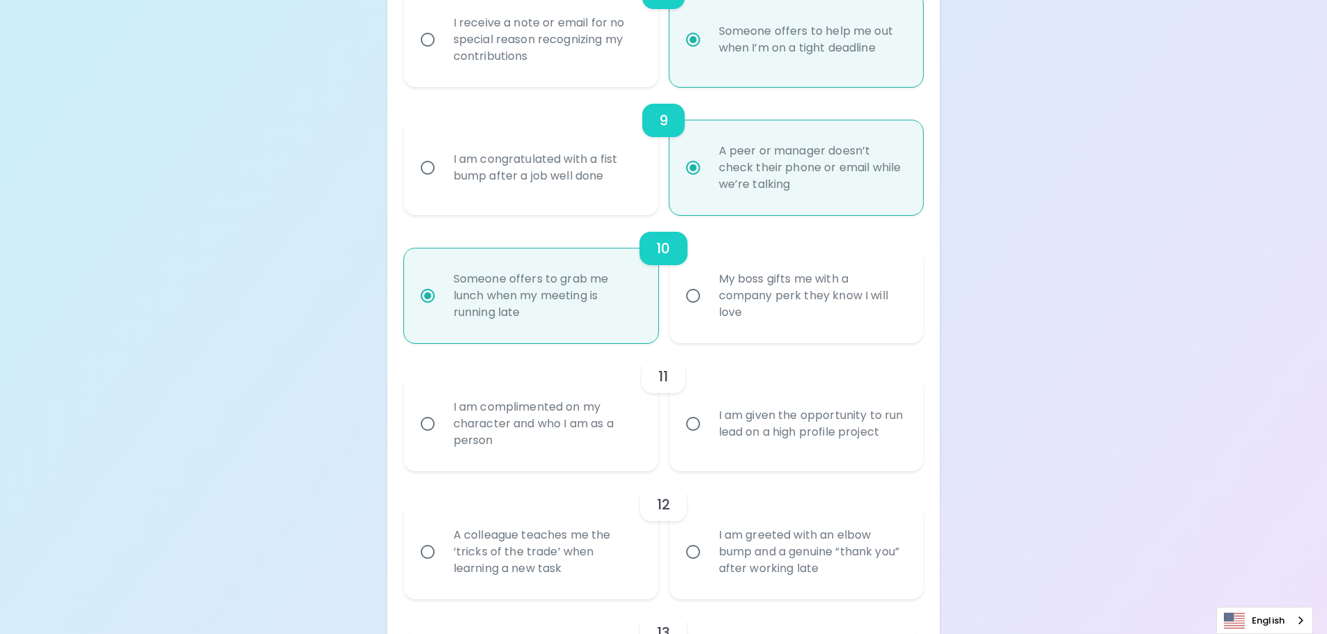
radio input "false"
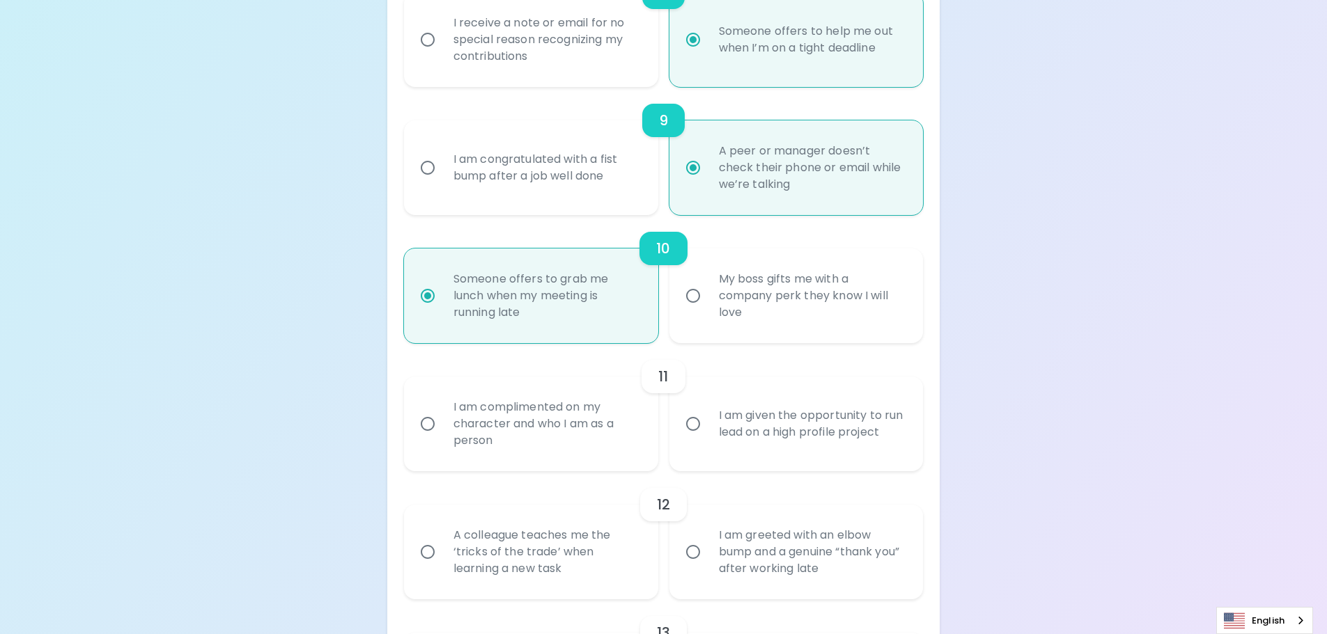
radio input "false"
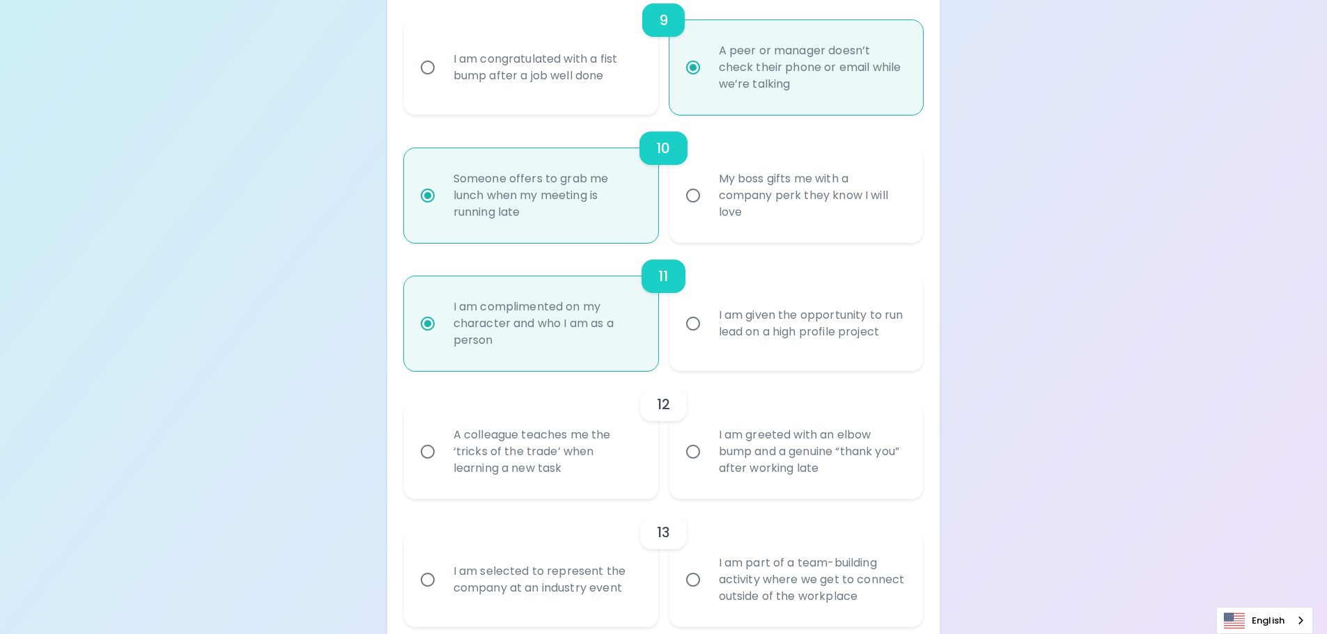
scroll to position [1383, 0]
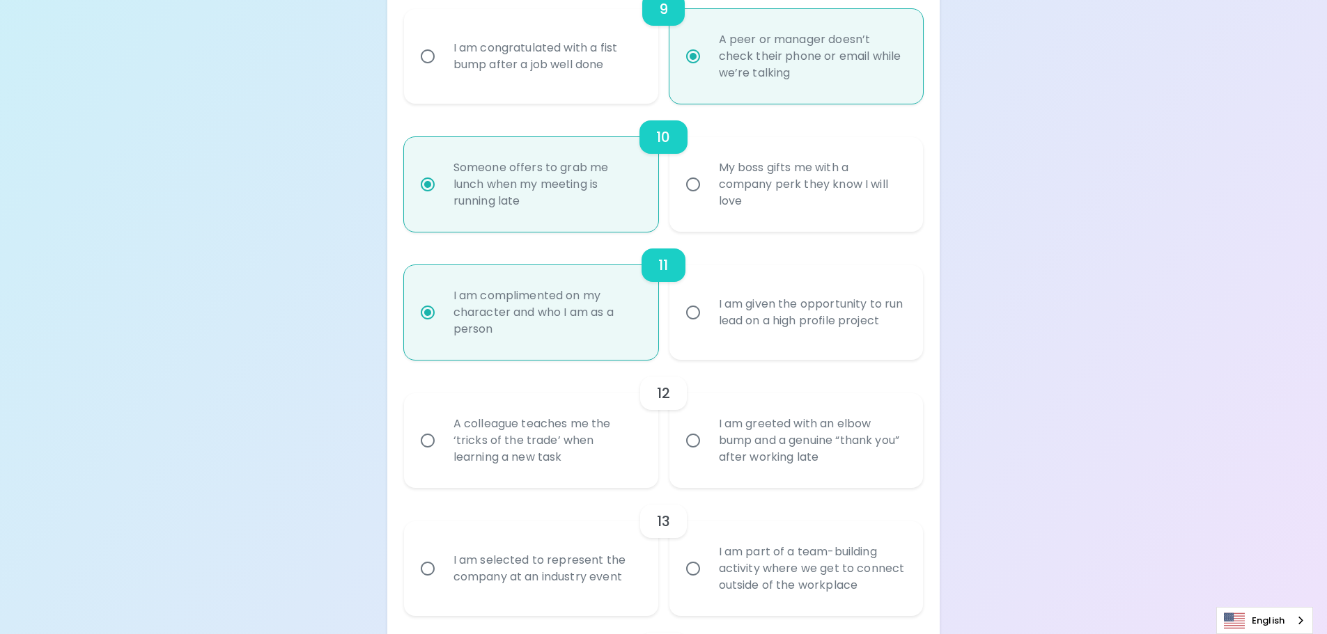
radio input "true"
click at [547, 444] on div "A colleague teaches me the ‘tricks of the trade’ when learning a new task" at bounding box center [546, 441] width 208 height 84
click at [442, 444] on input "A colleague teaches me the ‘tricks of the trade’ when learning a new task" at bounding box center [427, 440] width 29 height 29
radio input "false"
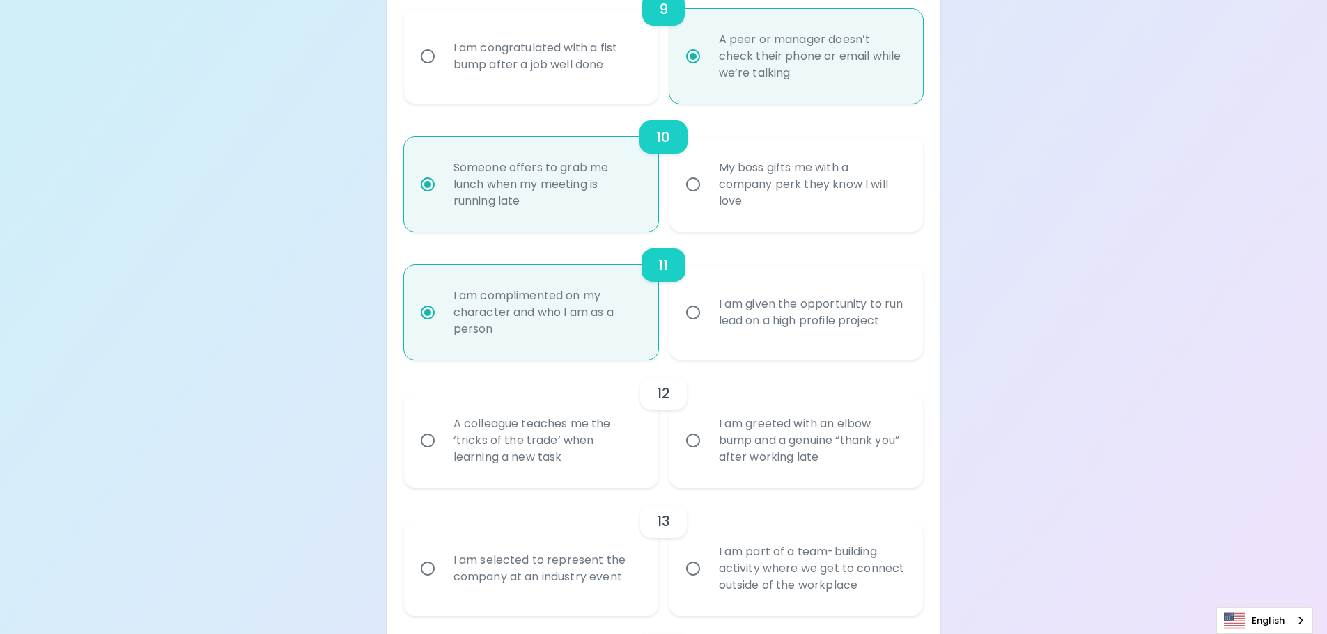
radio input "false"
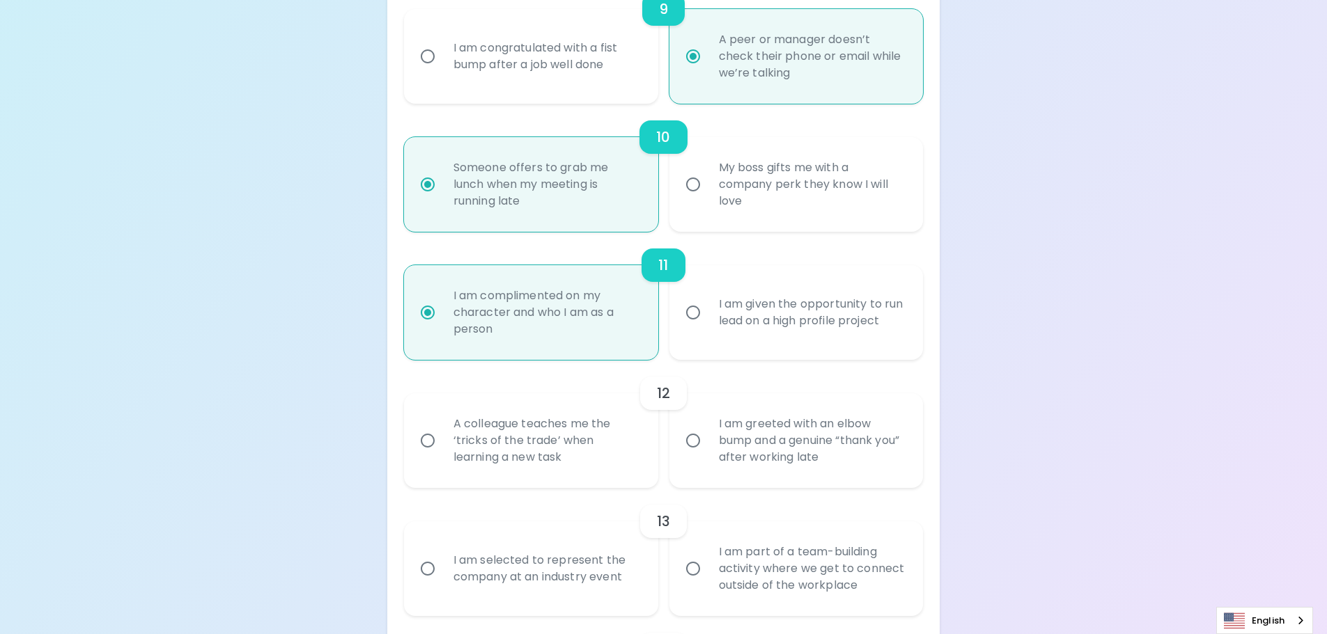
radio input "false"
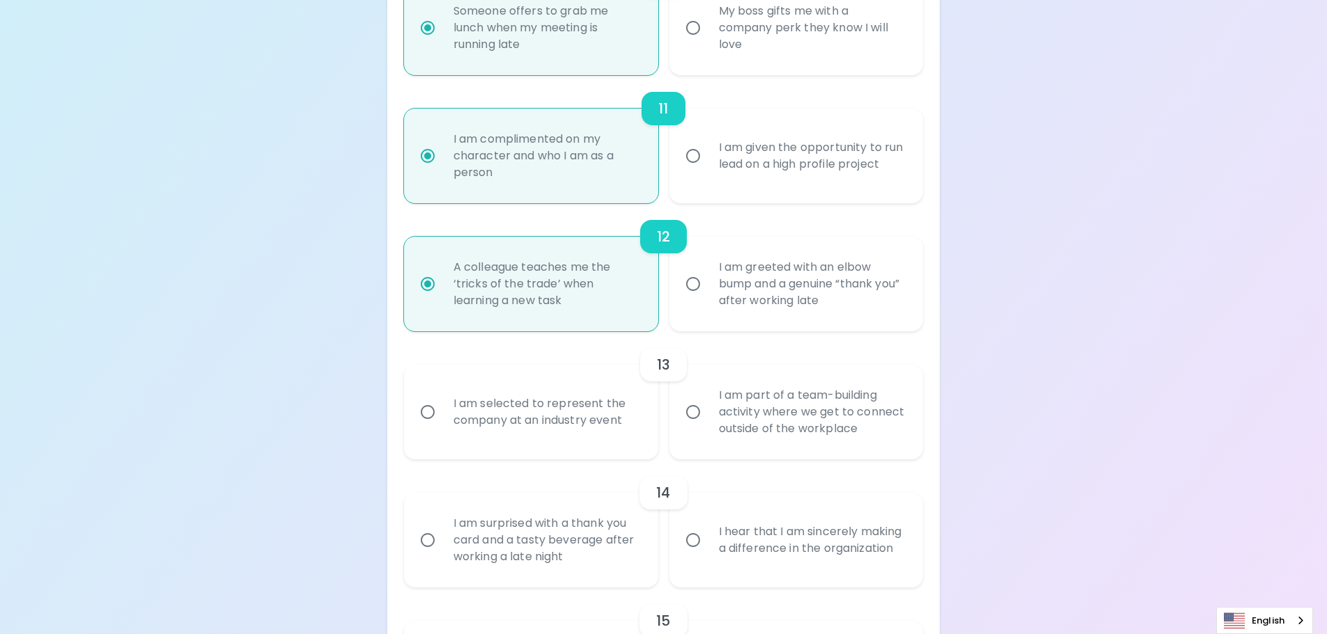
scroll to position [1564, 0]
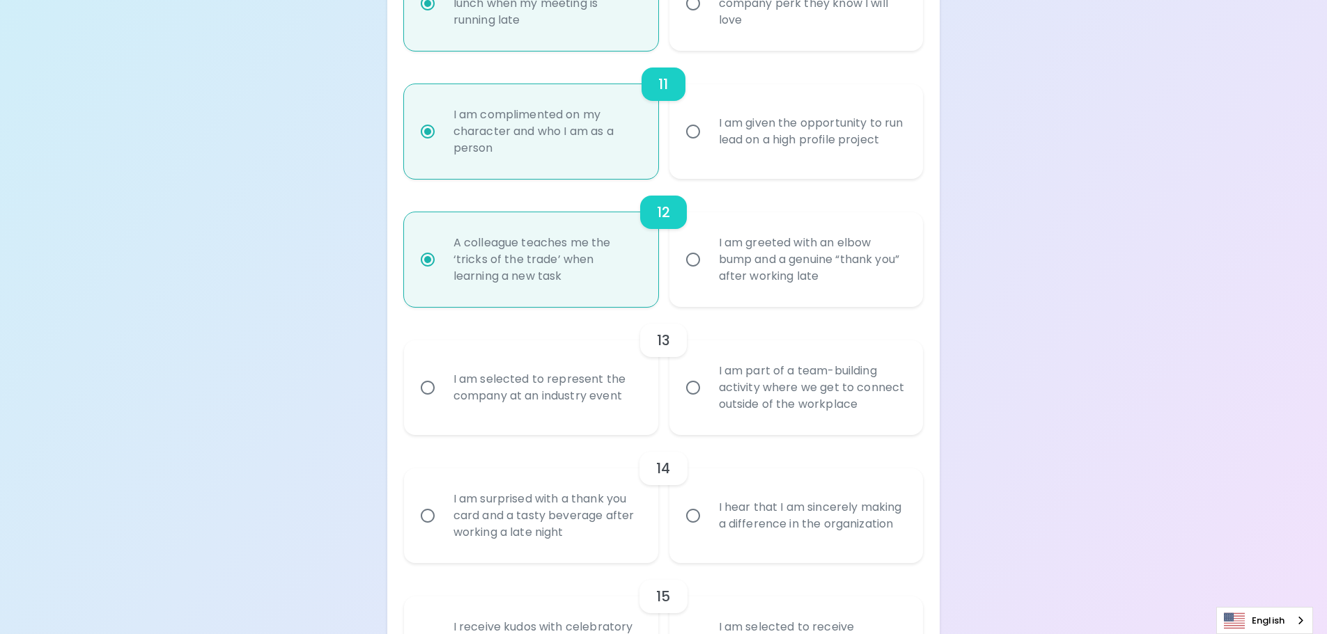
radio input "true"
click at [774, 395] on div "I am part of a team-building activity where we get to connect outside of the wo…" at bounding box center [812, 388] width 208 height 84
click at [708, 395] on input "I am part of a team-building activity where we get to connect outside of the wo…" at bounding box center [692, 387] width 29 height 29
radio input "false"
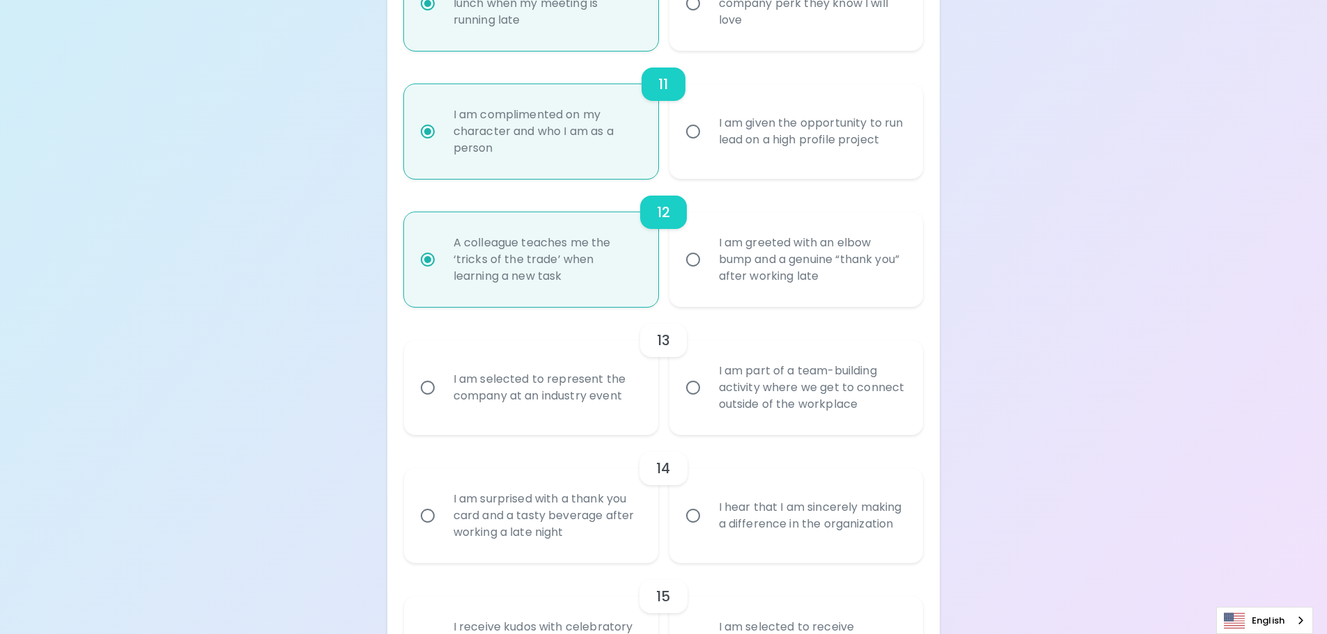
radio input "false"
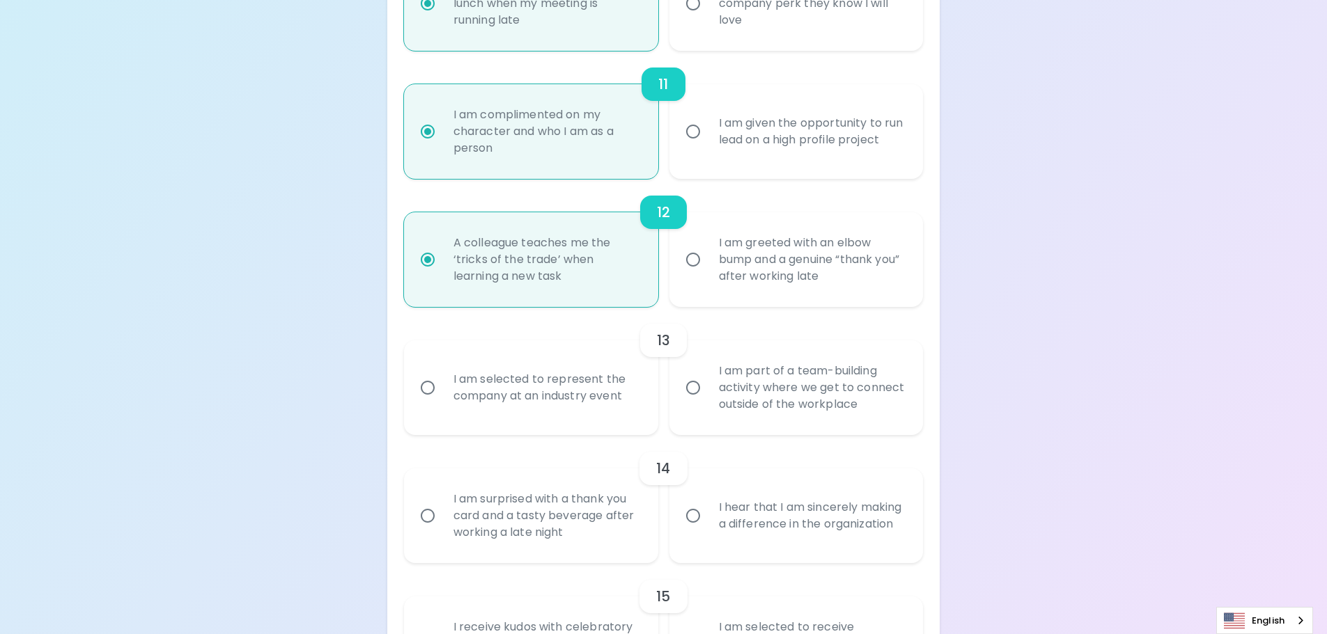
radio input "false"
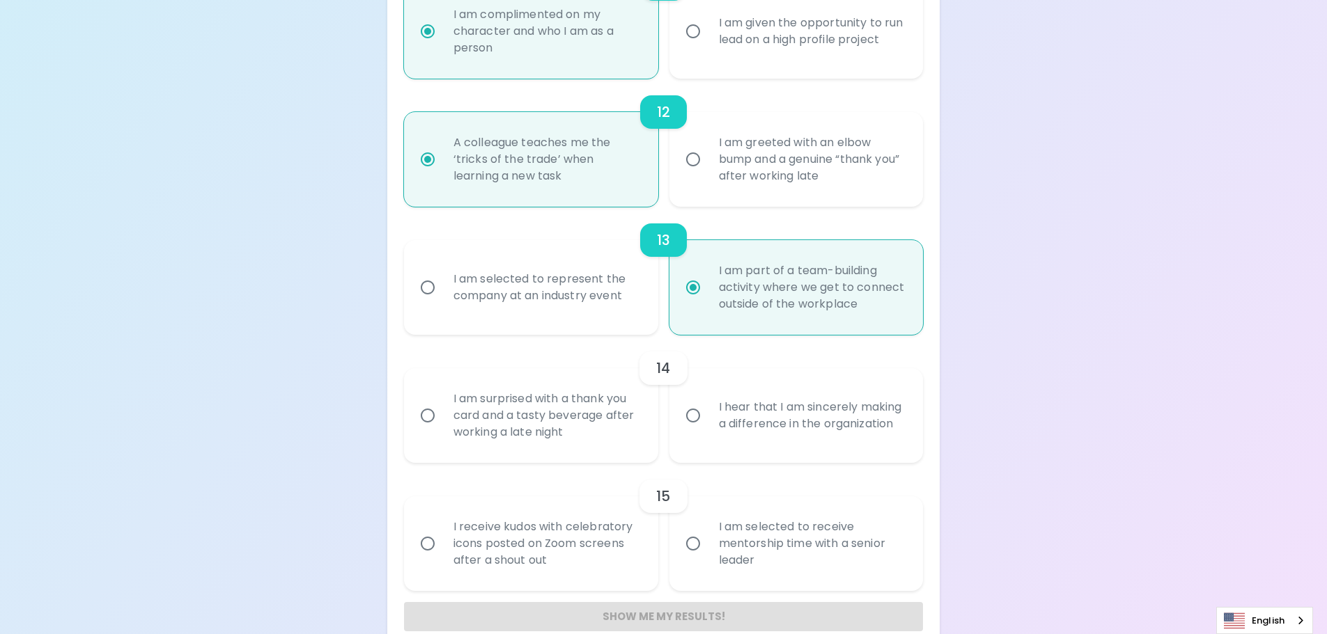
scroll to position [1676, 0]
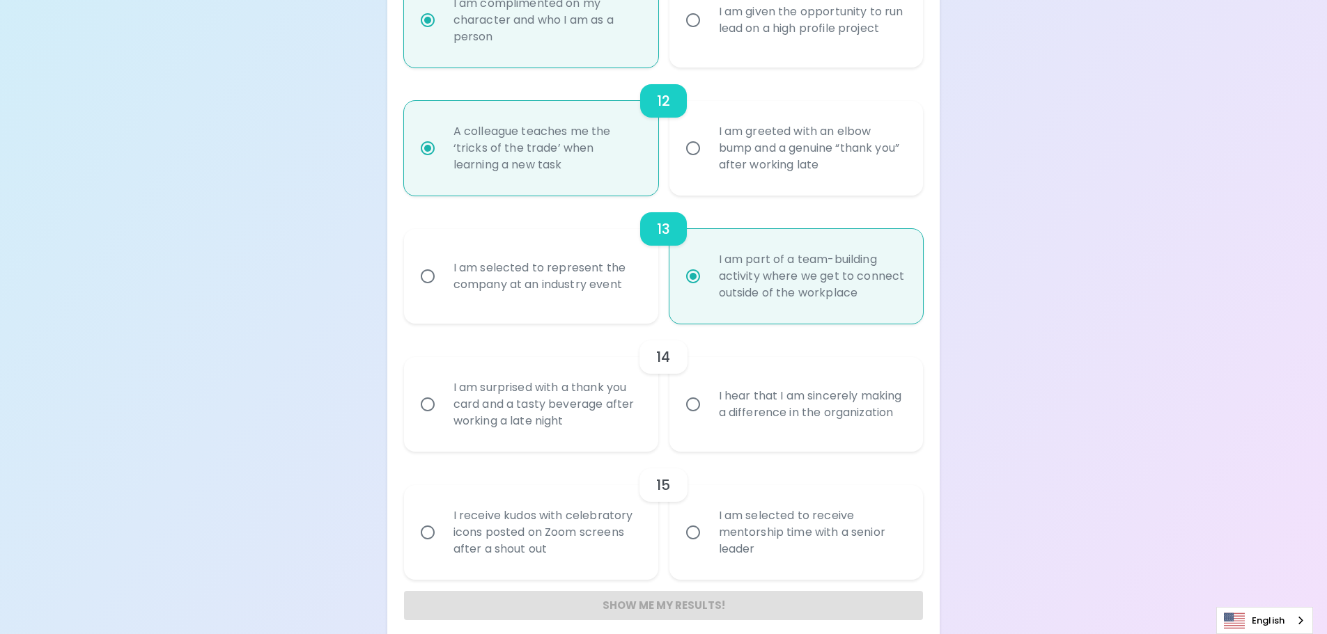
radio input "true"
click at [825, 437] on div "I hear that I am sincerely making a difference in the organization" at bounding box center [812, 404] width 208 height 67
click at [708, 419] on input "I hear that I am sincerely making a difference in the organization" at bounding box center [692, 404] width 29 height 29
radio input "false"
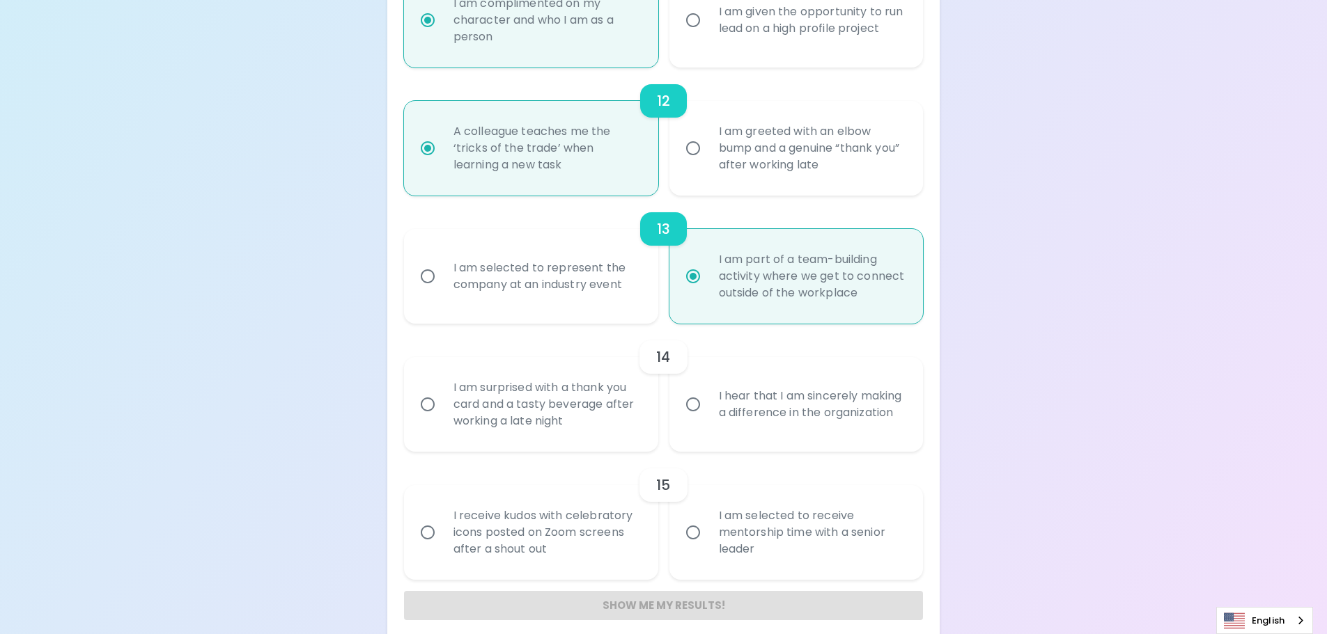
radio input "false"
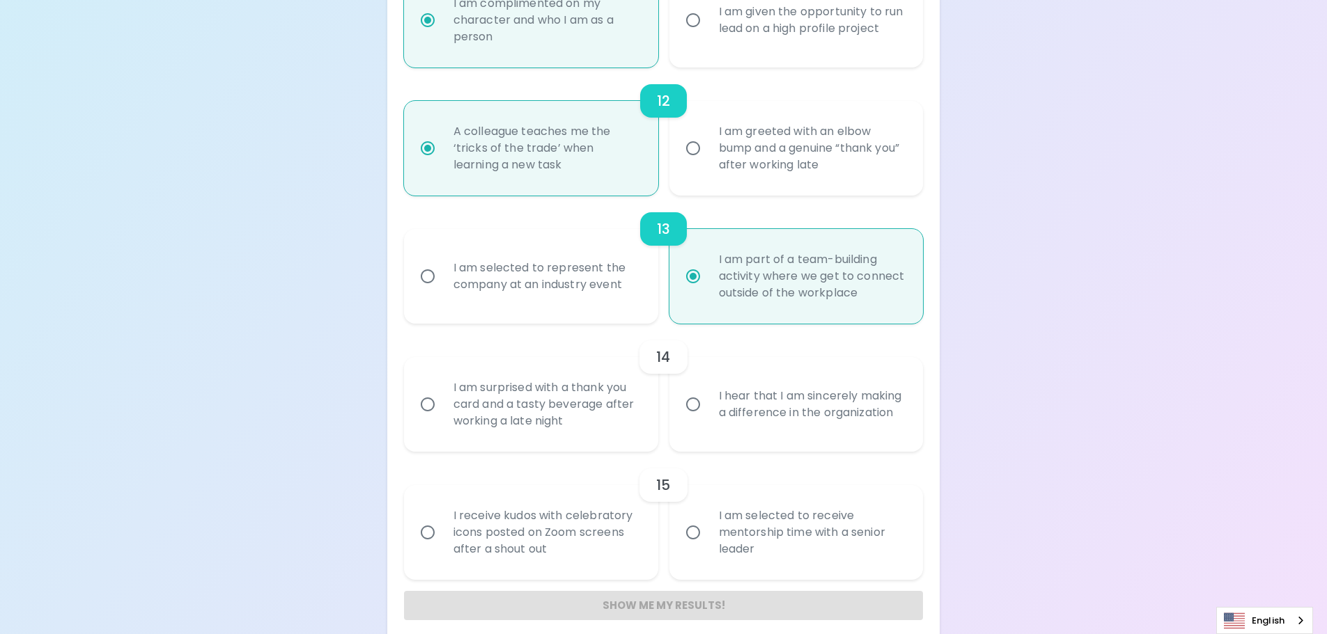
radio input "false"
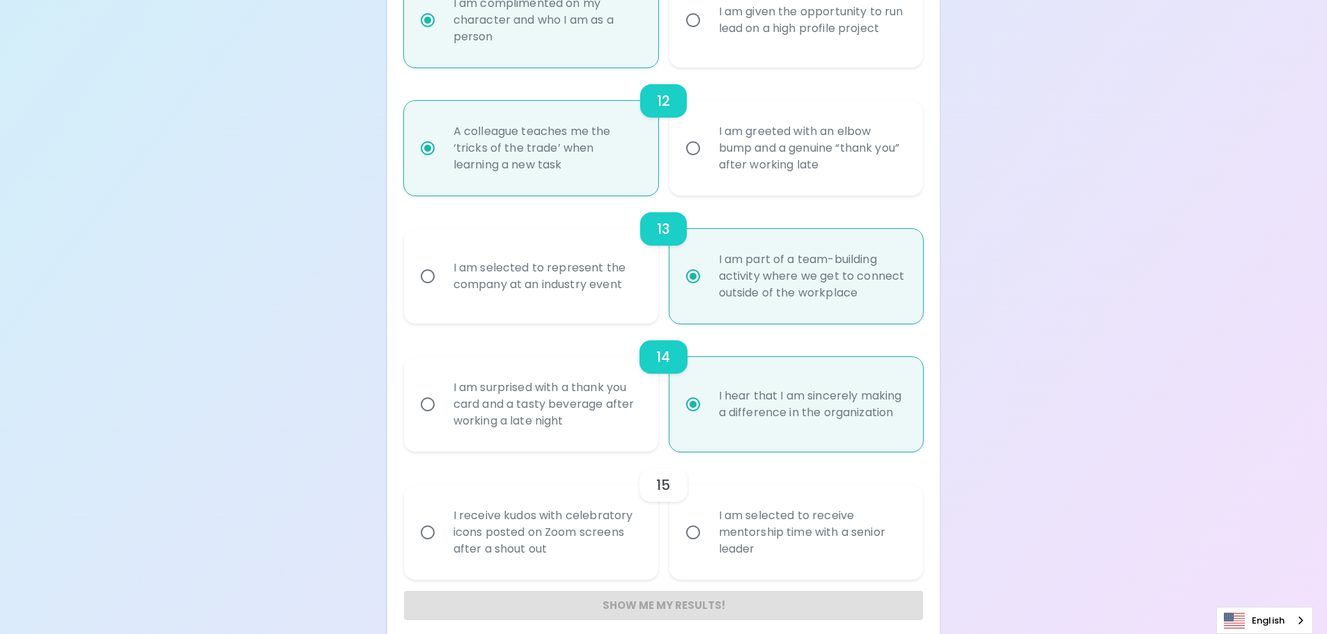
scroll to position [1690, 0]
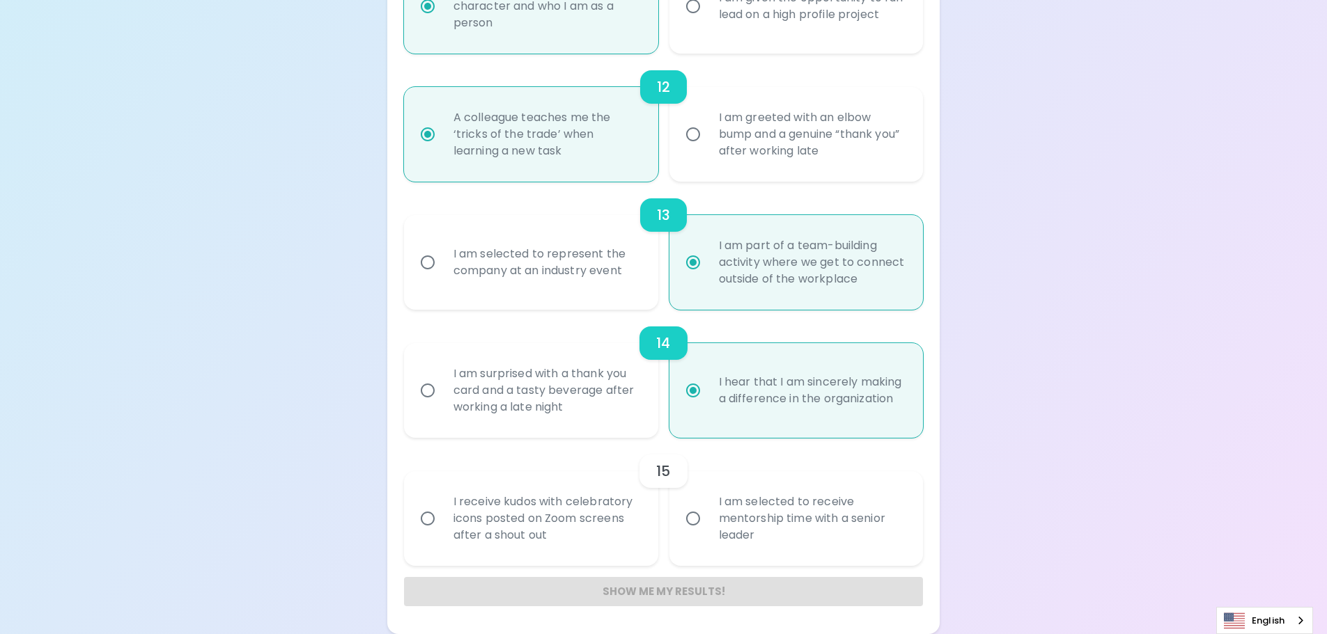
radio input "true"
click at [531, 499] on div "I receive kudos with celebratory icons posted on Zoom screens after a shout out" at bounding box center [546, 519] width 208 height 84
click at [442, 504] on input "I receive kudos with celebratory icons posted on Zoom screens after a shout out" at bounding box center [427, 518] width 29 height 29
radio input "false"
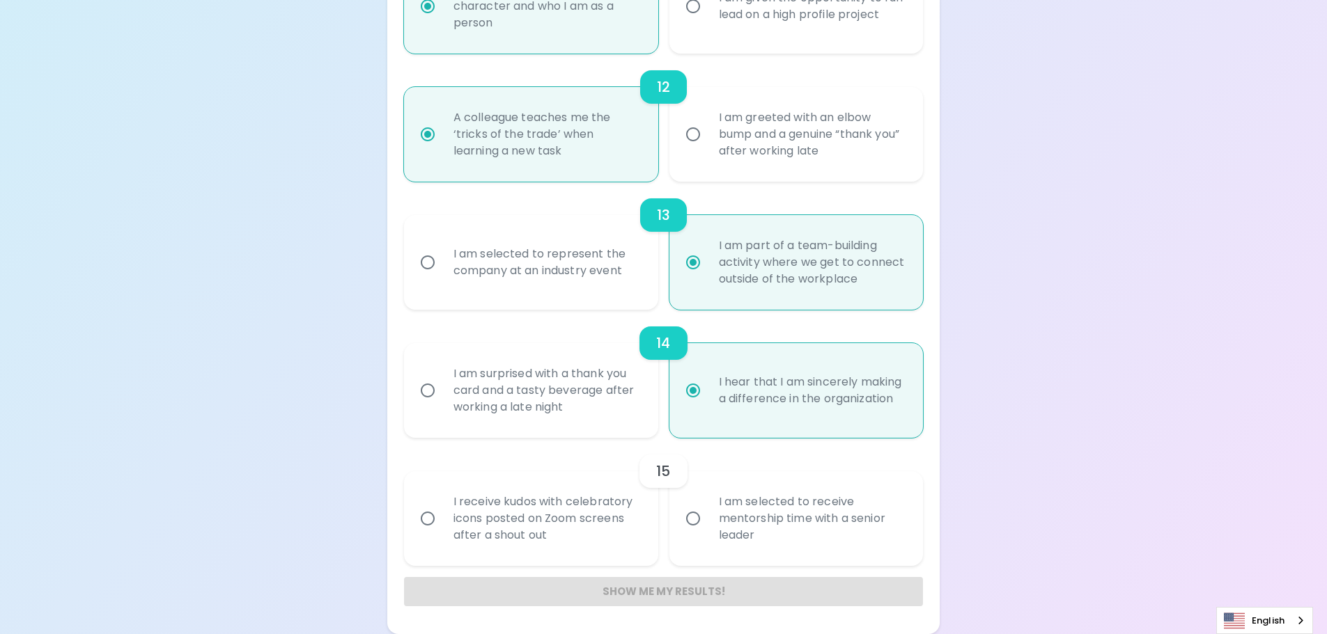
radio input "false"
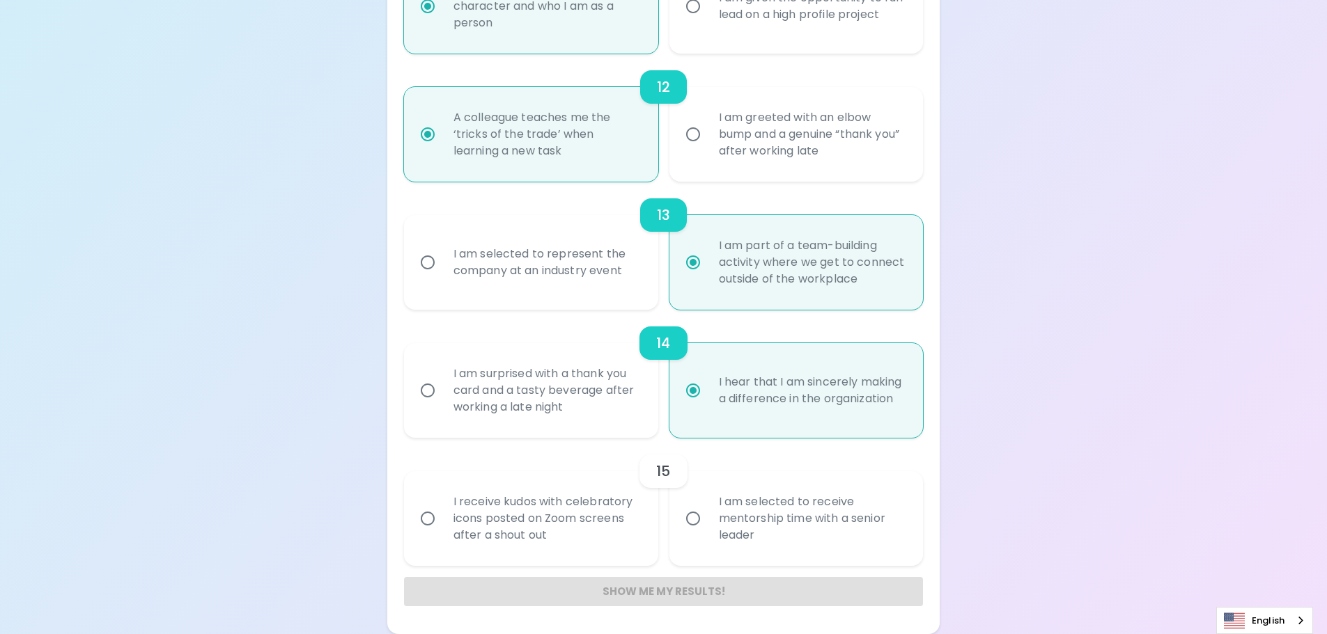
radio input "false"
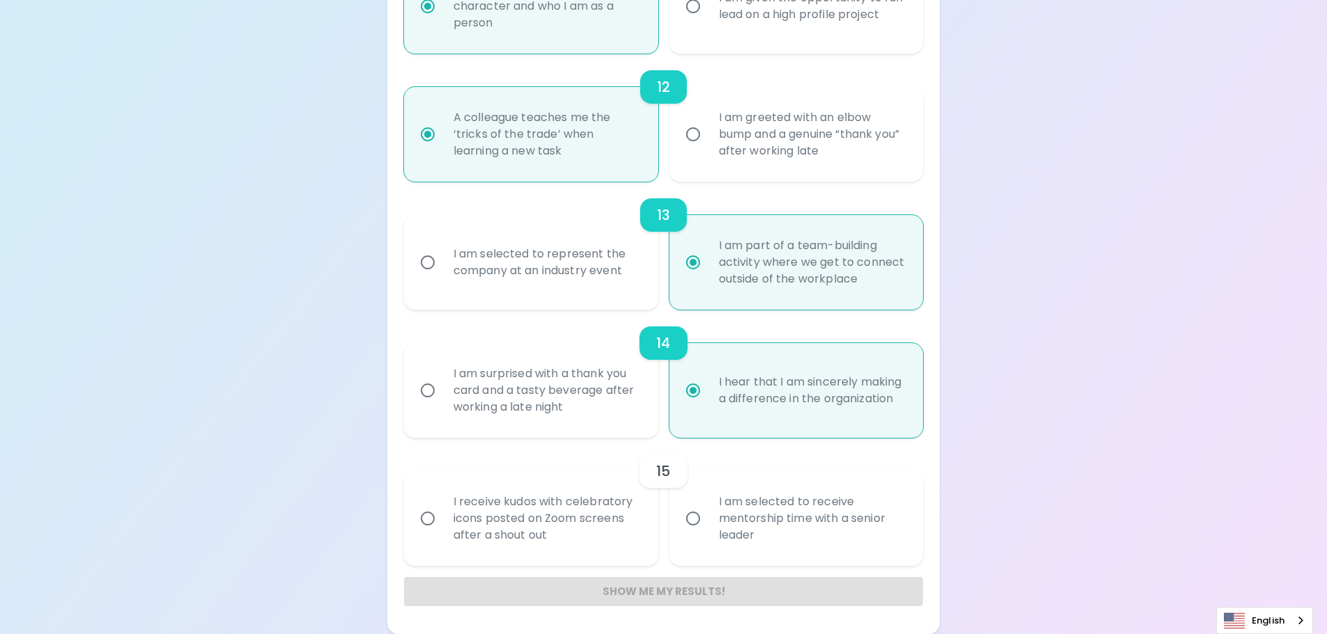
radio input "false"
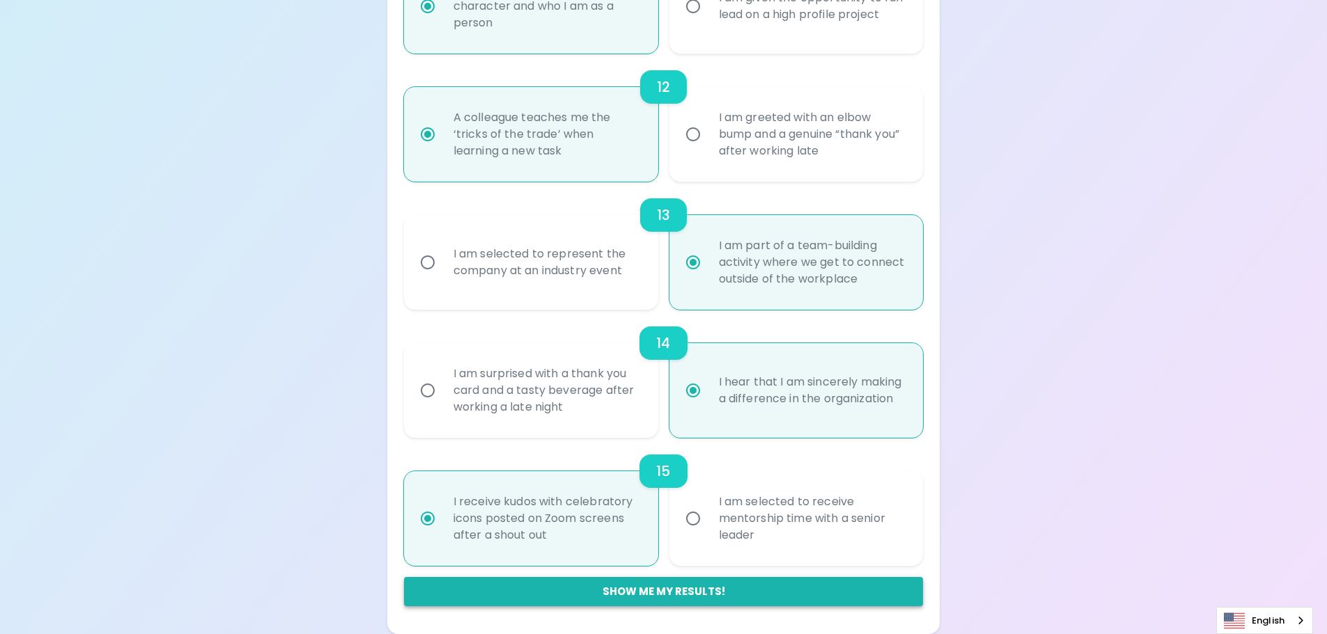
radio input "true"
click at [691, 595] on button "Show me my results!" at bounding box center [664, 591] width 520 height 29
radio input "false"
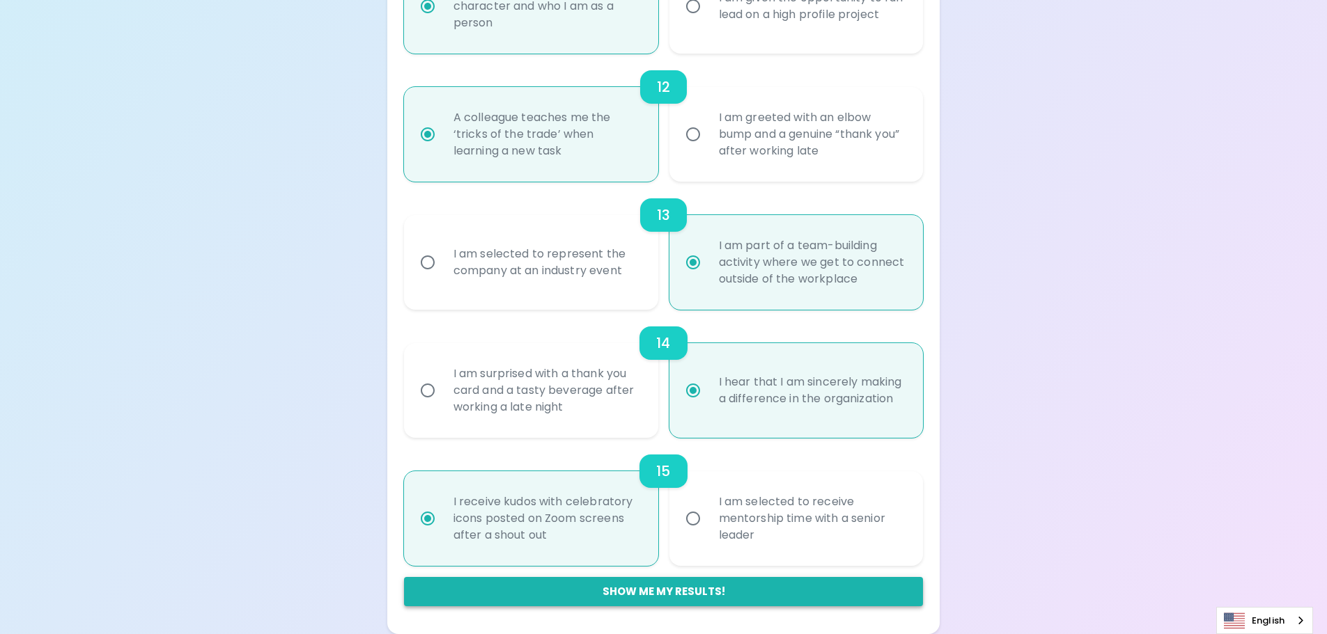
radio input "false"
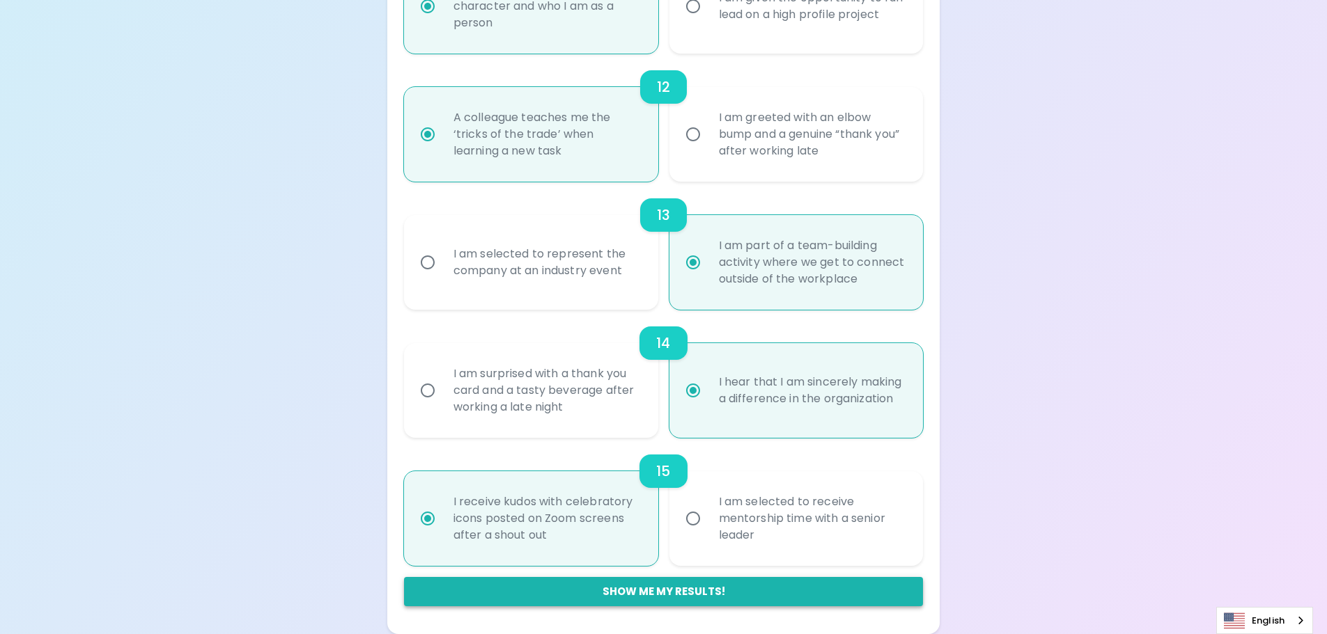
radio input "false"
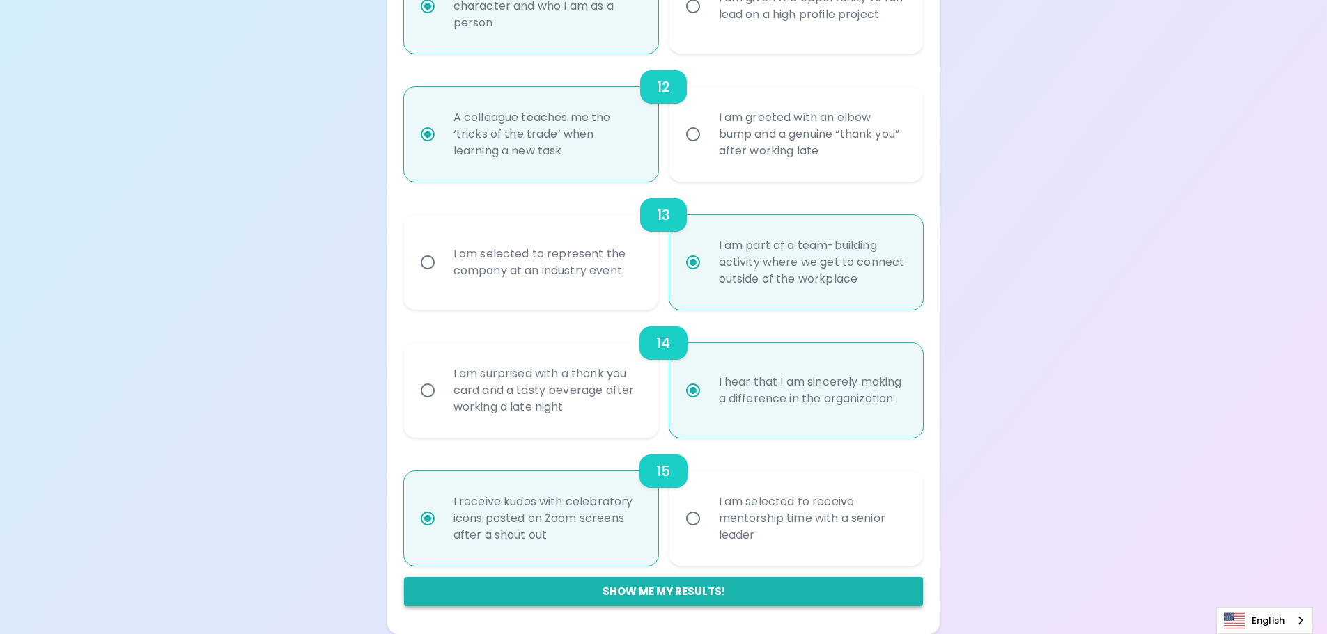
radio input "false"
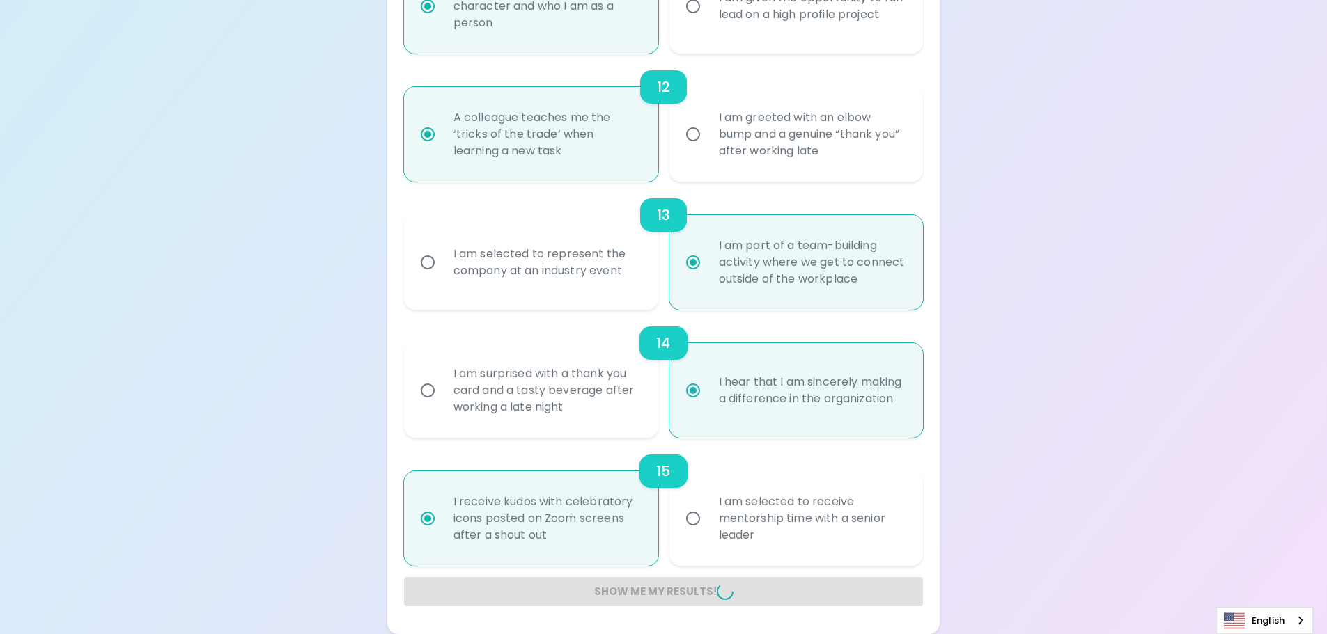
radio input "false"
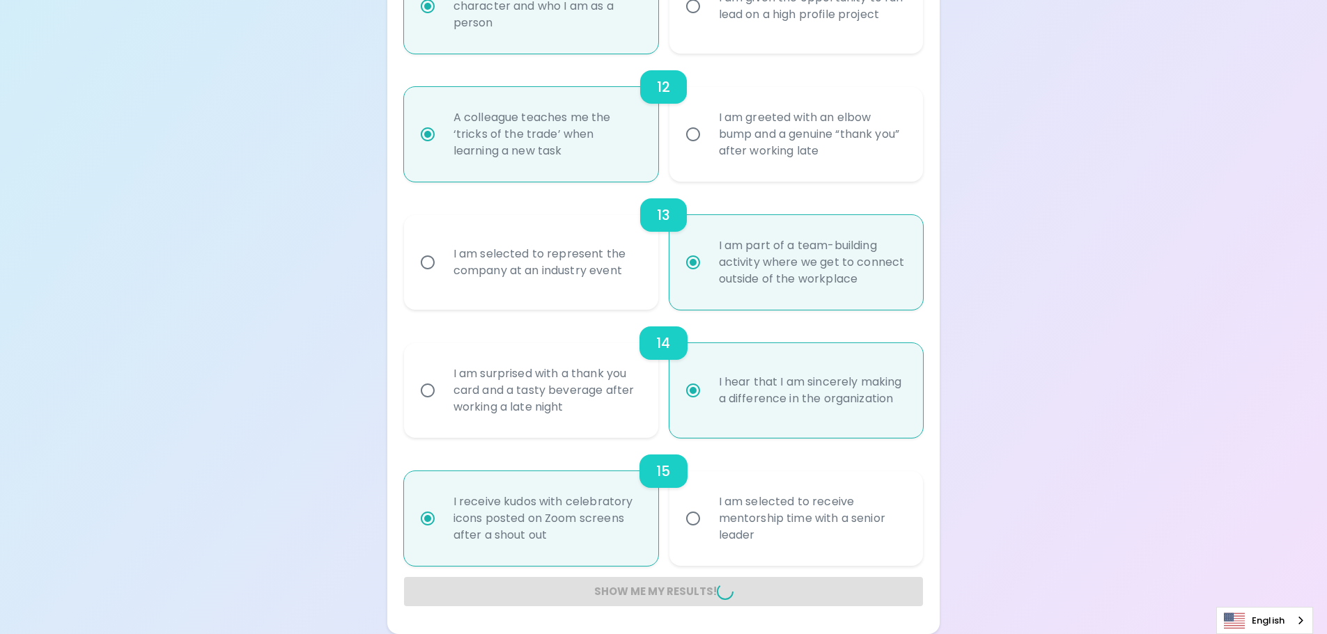
radio input "false"
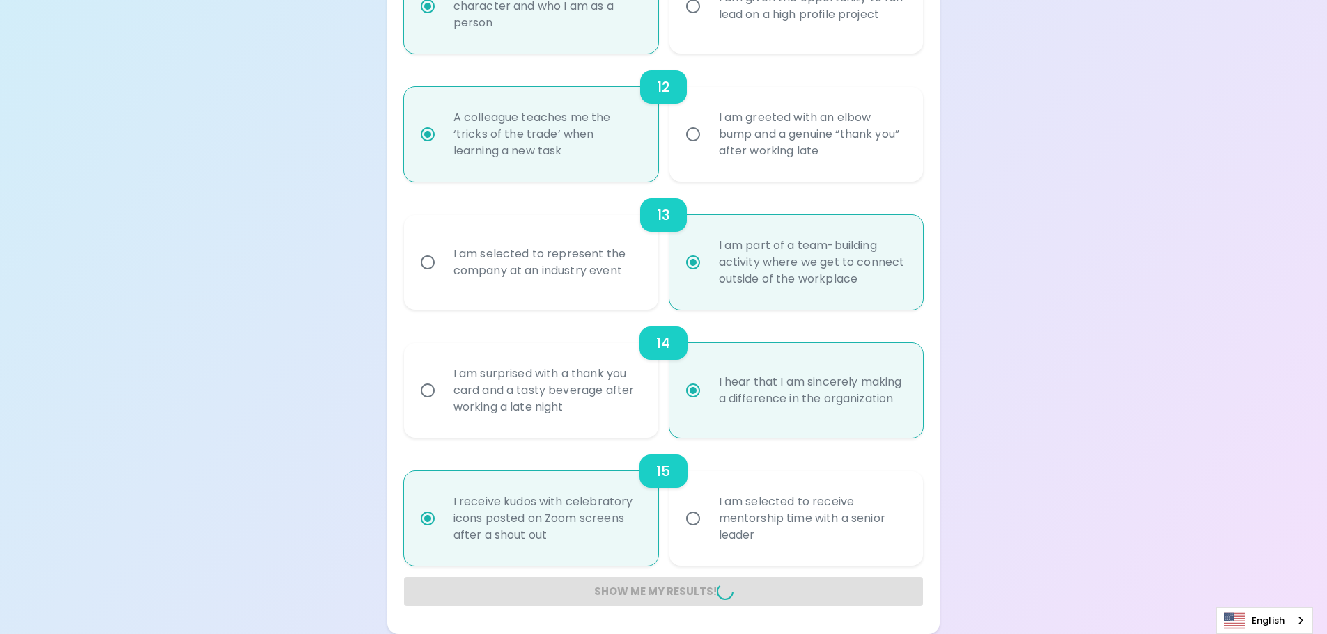
radio input "false"
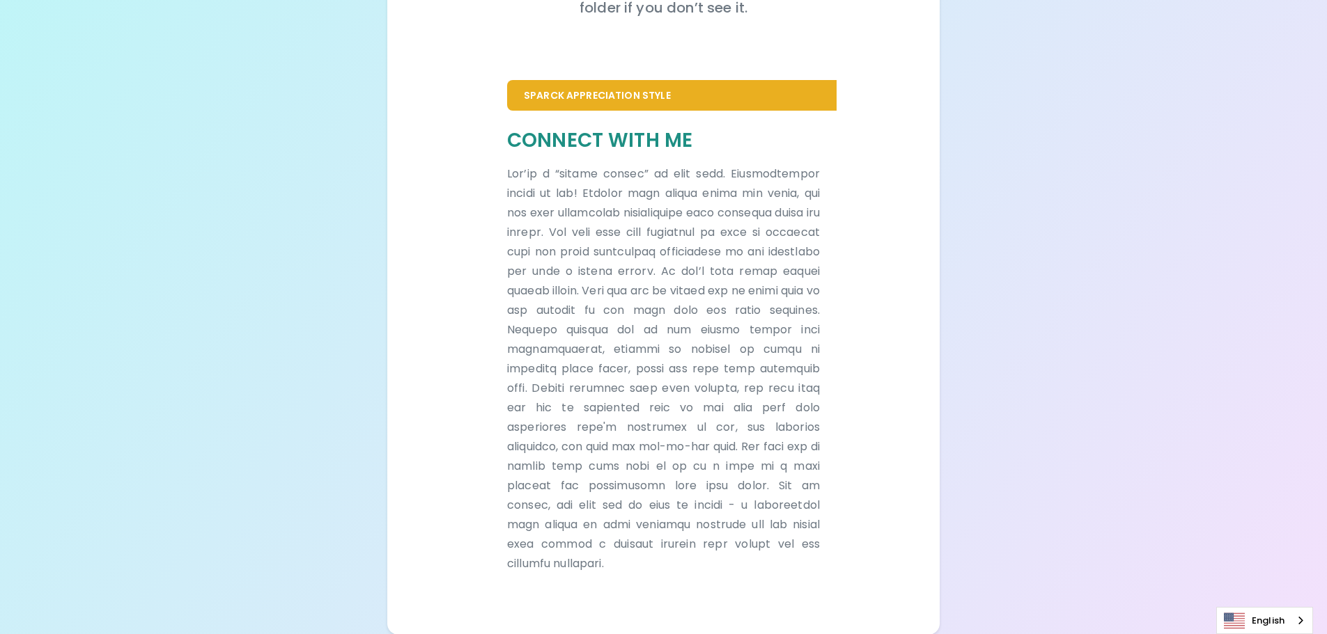
scroll to position [0, 0]
